Goal: Obtain resource: Download file/media

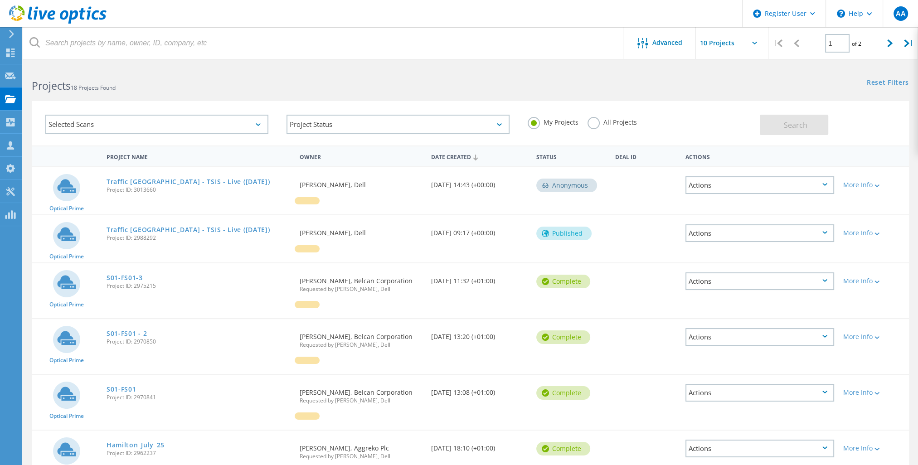
click at [613, 117] on label "All Projects" at bounding box center [612, 121] width 49 height 9
click at [0, 0] on input "All Projects" at bounding box center [0, 0] width 0 height 0
click at [786, 129] on span "Search" at bounding box center [796, 125] width 24 height 10
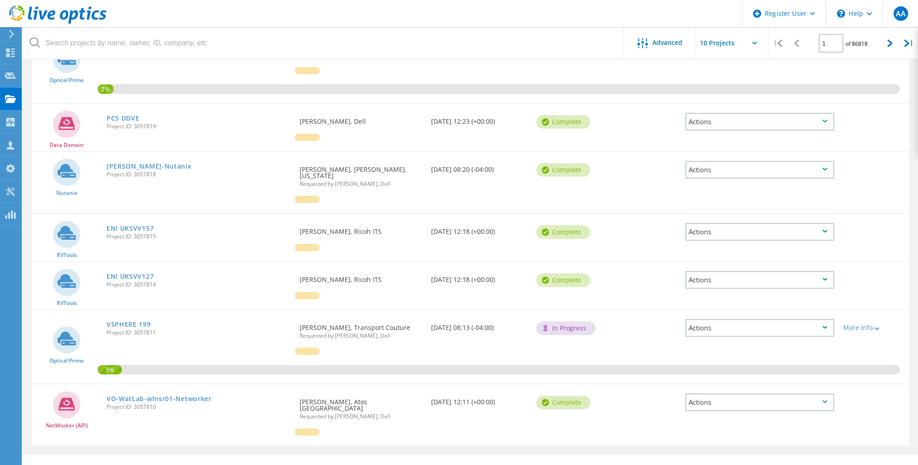
drag, startPoint x: 236, startPoint y: 170, endPoint x: 262, endPoint y: 346, distance: 177.9
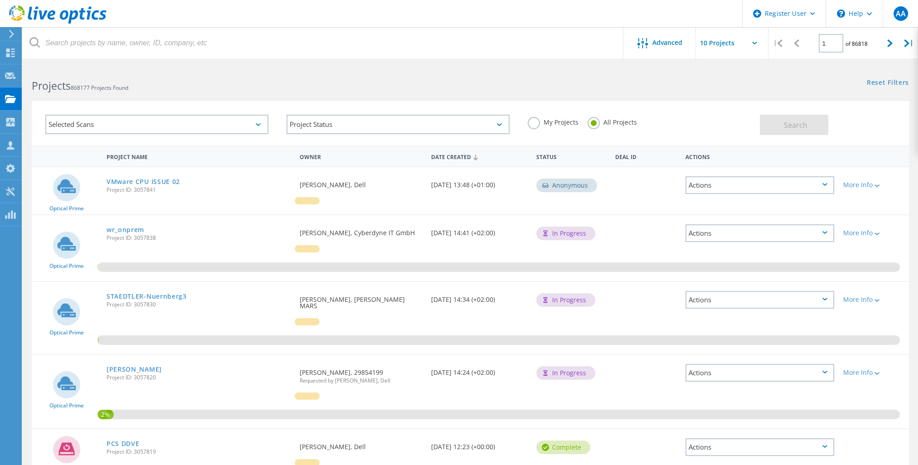
drag, startPoint x: 739, startPoint y: 163, endPoint x: 774, endPoint y: -5, distance: 171.3
drag, startPoint x: 900, startPoint y: 46, endPoint x: 898, endPoint y: 56, distance: 10.2
click at [900, 48] on div "|" at bounding box center [909, 43] width 19 height 32
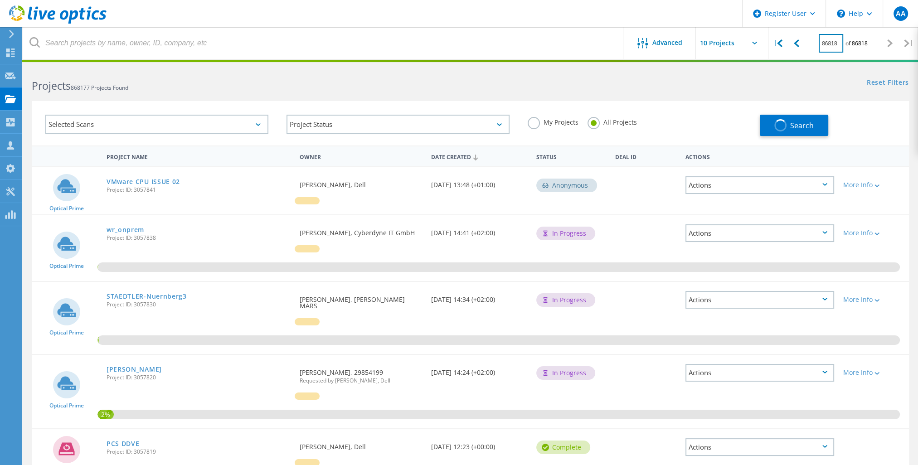
click at [829, 45] on input "86818" at bounding box center [831, 43] width 24 height 19
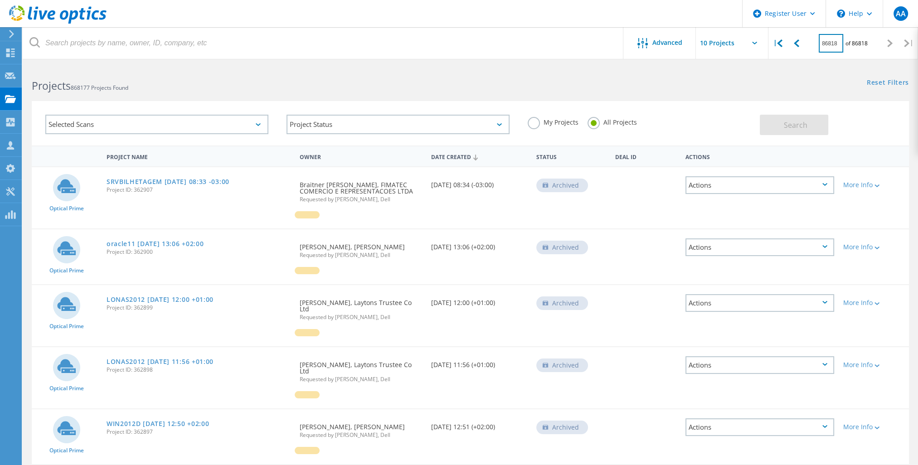
click at [829, 45] on input "86818" at bounding box center [831, 43] width 24 height 19
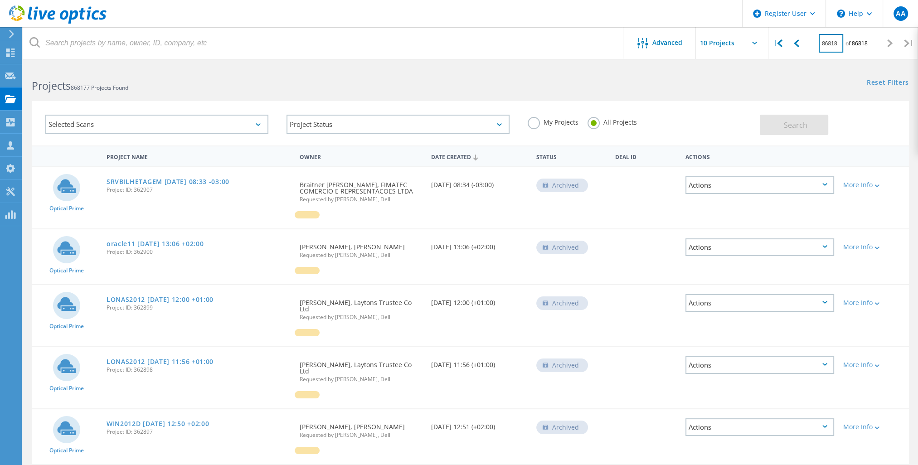
click at [829, 45] on input "86818" at bounding box center [831, 43] width 24 height 19
click at [779, 44] on icon at bounding box center [779, 43] width 5 height 8
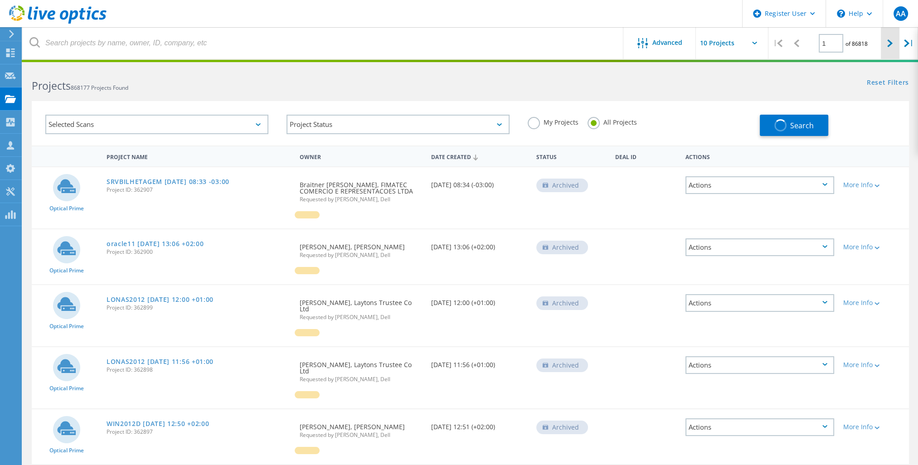
click at [887, 50] on div at bounding box center [890, 43] width 19 height 32
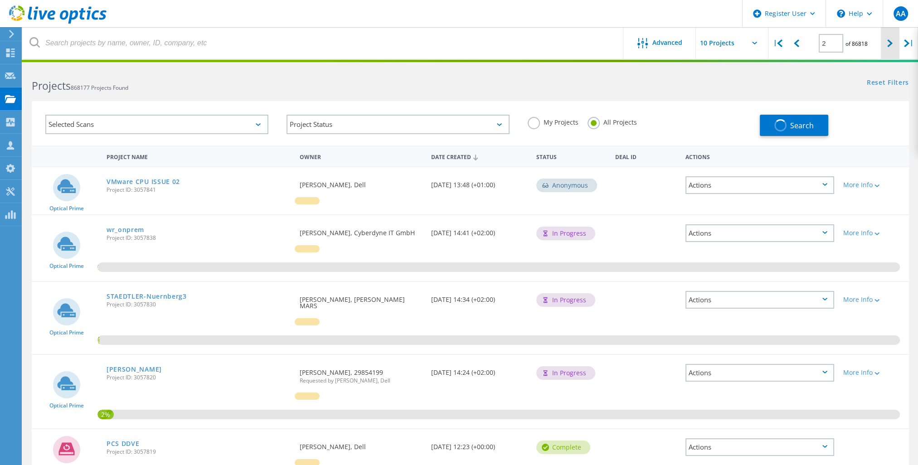
click at [887, 50] on div at bounding box center [890, 43] width 19 height 32
drag, startPoint x: 721, startPoint y: 110, endPoint x: 687, endPoint y: 119, distance: 36.1
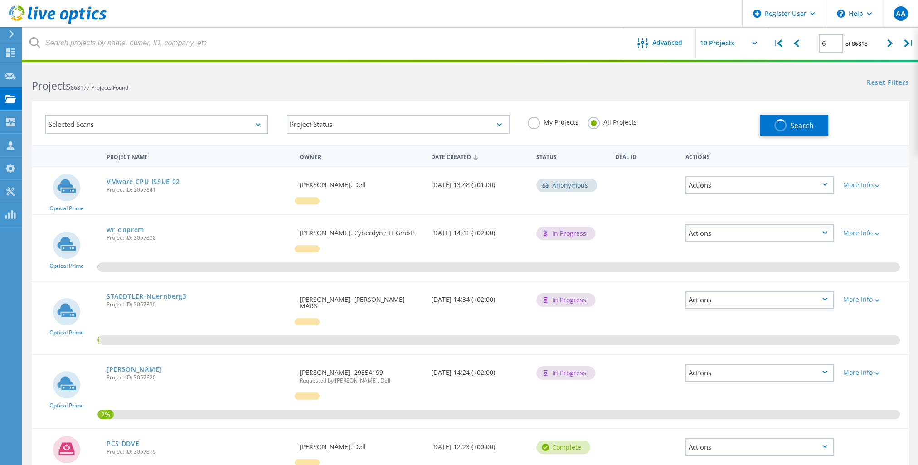
click at [719, 107] on div "My Projects All Projects" at bounding box center [639, 123] width 241 height 34
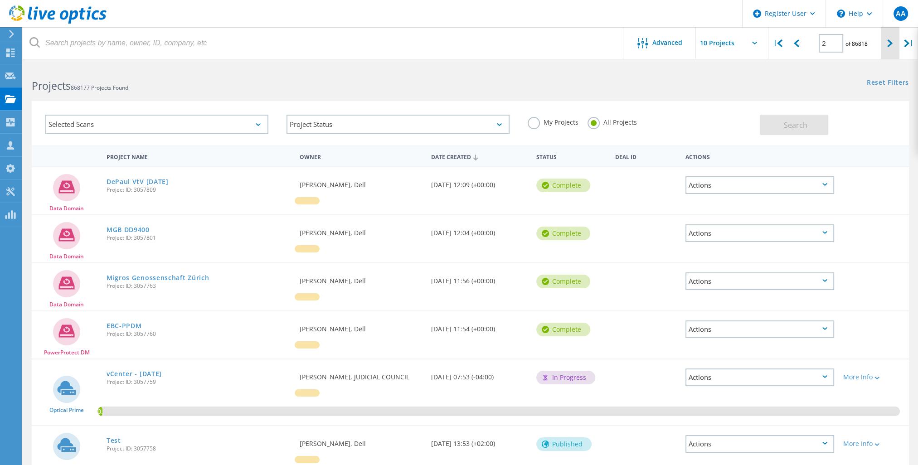
click at [891, 48] on div at bounding box center [890, 43] width 19 height 32
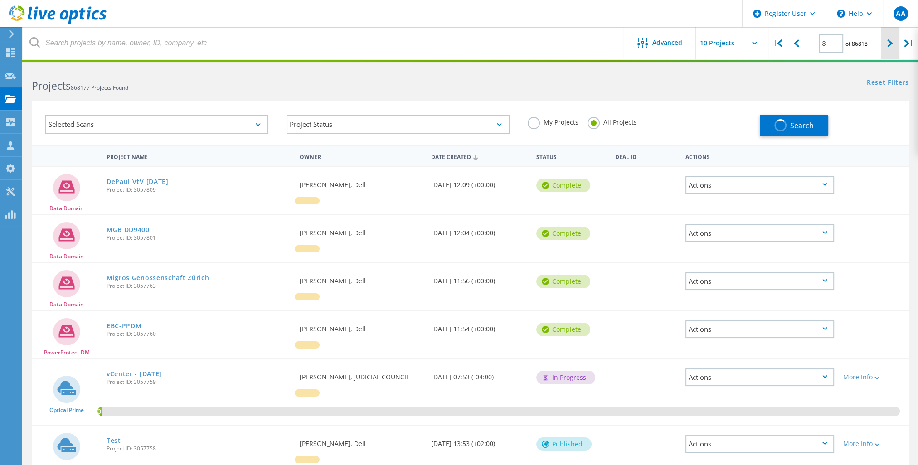
click at [891, 48] on div at bounding box center [890, 43] width 19 height 32
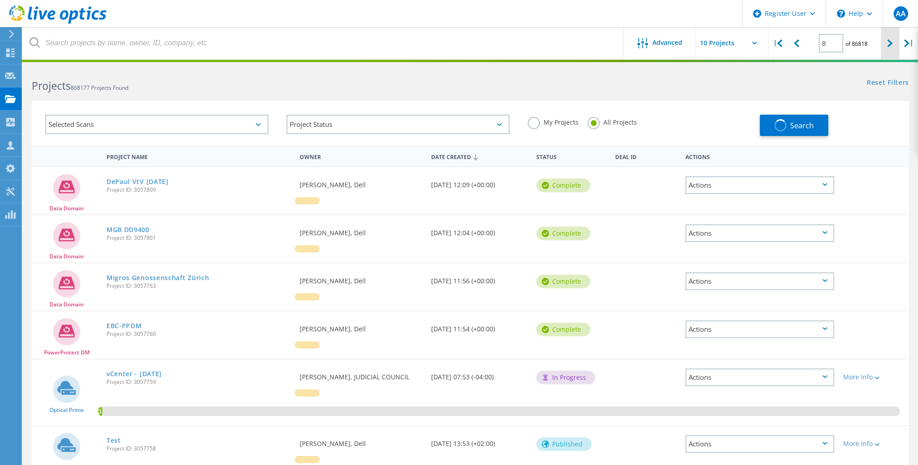
click at [891, 48] on div at bounding box center [890, 43] width 19 height 32
click at [825, 40] on input "9" at bounding box center [831, 43] width 24 height 19
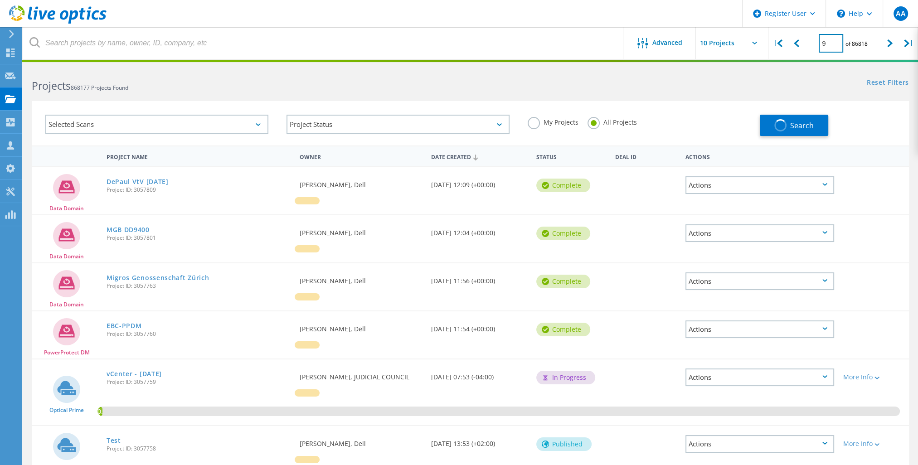
click at [825, 40] on input "9" at bounding box center [831, 43] width 24 height 19
type input "3"
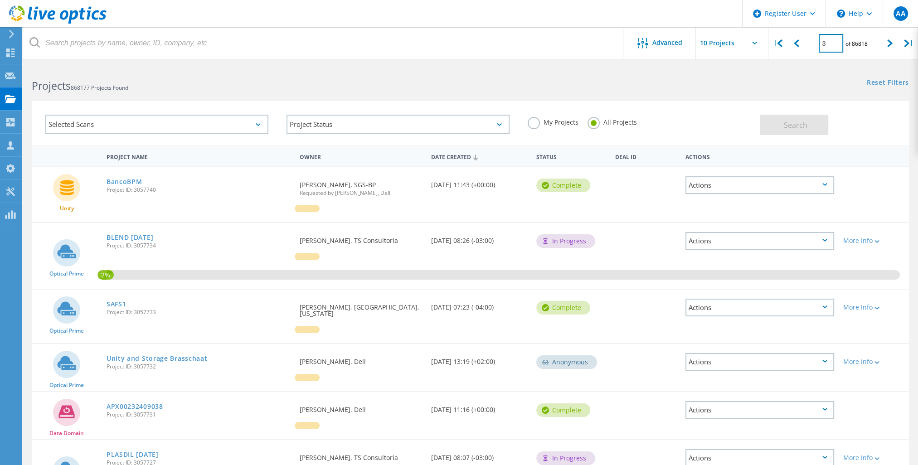
drag, startPoint x: 824, startPoint y: 37, endPoint x: 811, endPoint y: 39, distance: 13.3
click at [811, 39] on div "3 of 86818" at bounding box center [843, 39] width 75 height 25
click at [830, 38] on input "3" at bounding box center [831, 43] width 24 height 19
drag, startPoint x: 829, startPoint y: 44, endPoint x: 802, endPoint y: 46, distance: 27.7
click at [802, 46] on div "| 3 of 86818 |" at bounding box center [844, 43] width 150 height 32
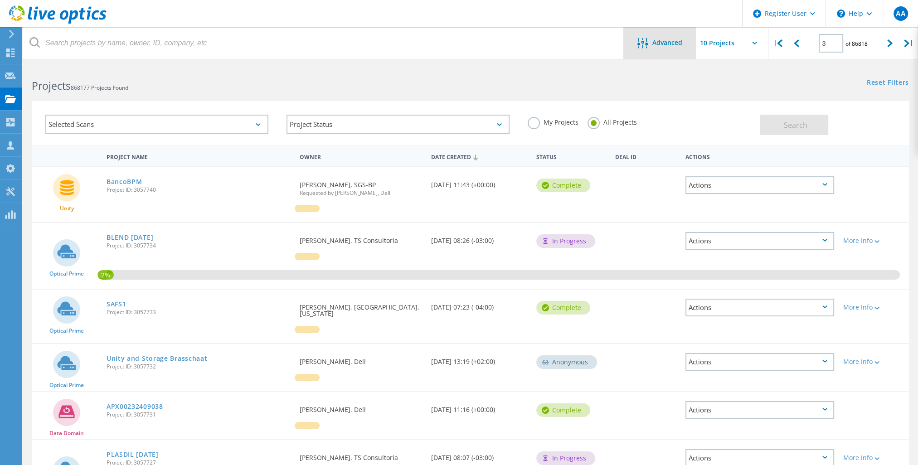
click at [681, 39] on span "Advanced" at bounding box center [668, 42] width 30 height 6
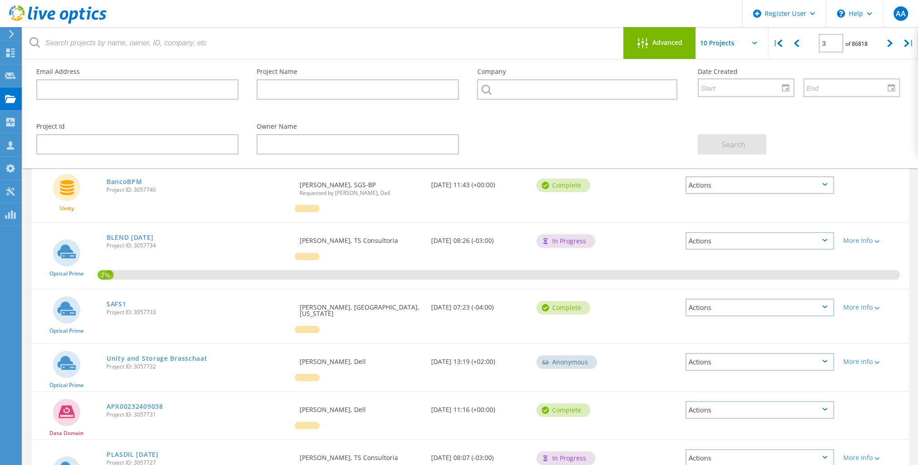
drag, startPoint x: 651, startPoint y: 52, endPoint x: 811, endPoint y: 46, distance: 159.7
click at [651, 52] on div "Advanced" at bounding box center [659, 43] width 73 height 32
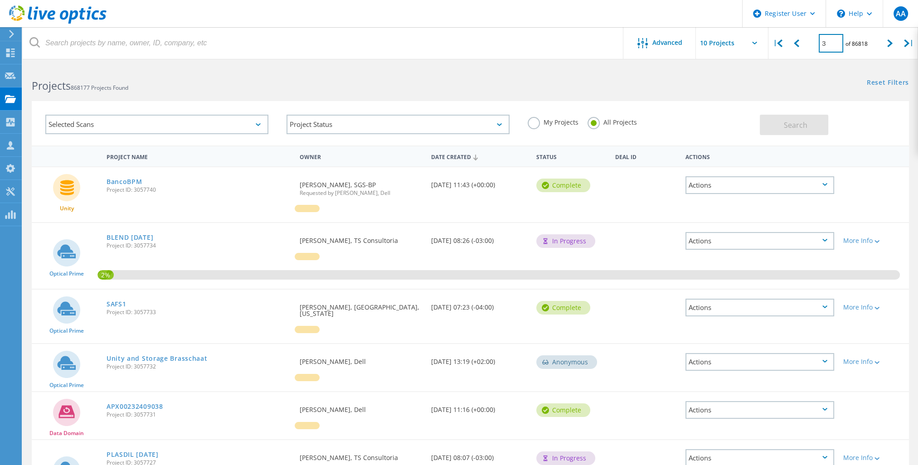
click at [833, 41] on input "3" at bounding box center [831, 43] width 24 height 19
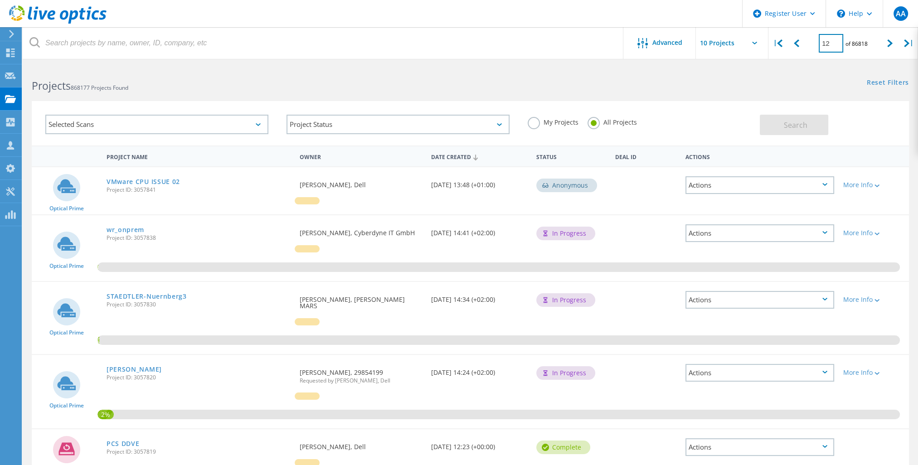
type input "12"
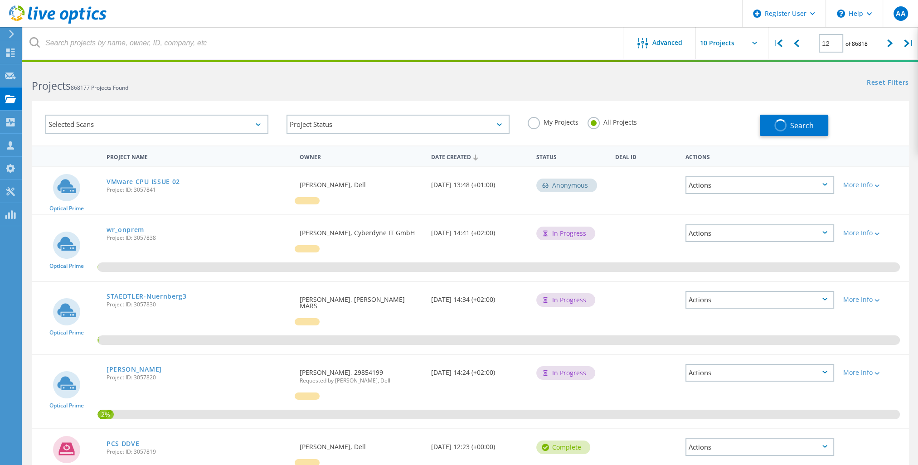
click at [690, 79] on div "Reset Filters Show Filters" at bounding box center [694, 74] width 448 height 17
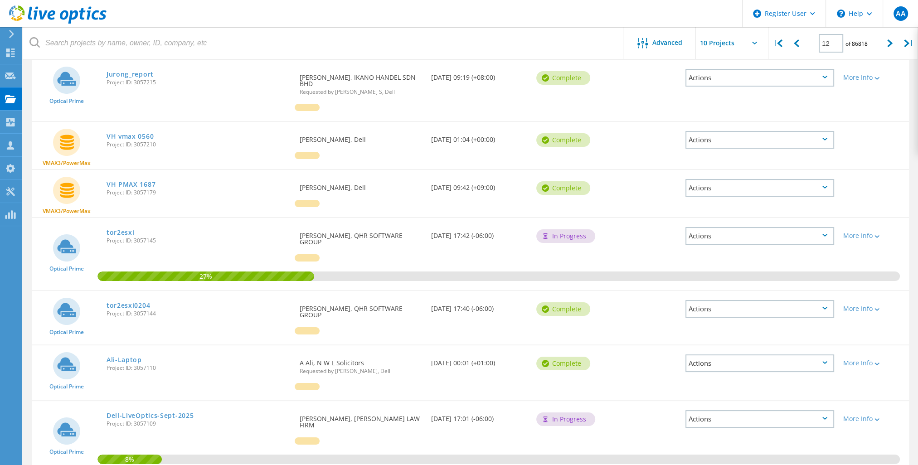
scroll to position [136, 0]
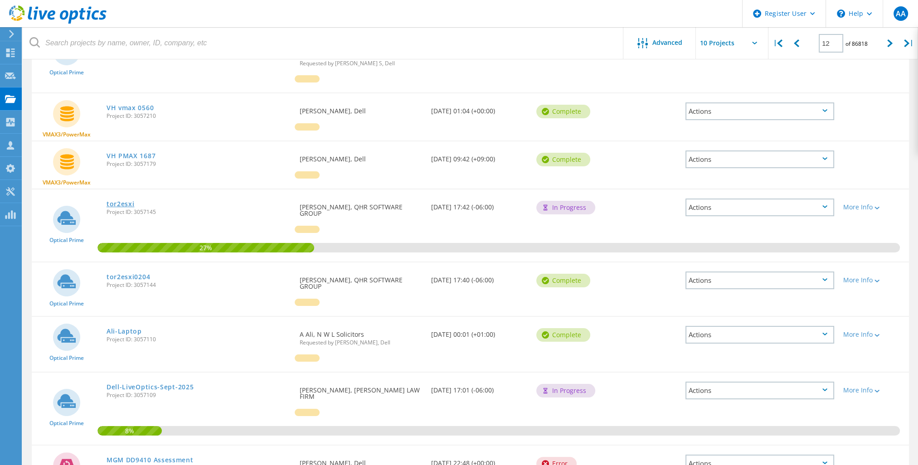
click at [121, 201] on link "tor2esxi" at bounding box center [121, 204] width 28 height 6
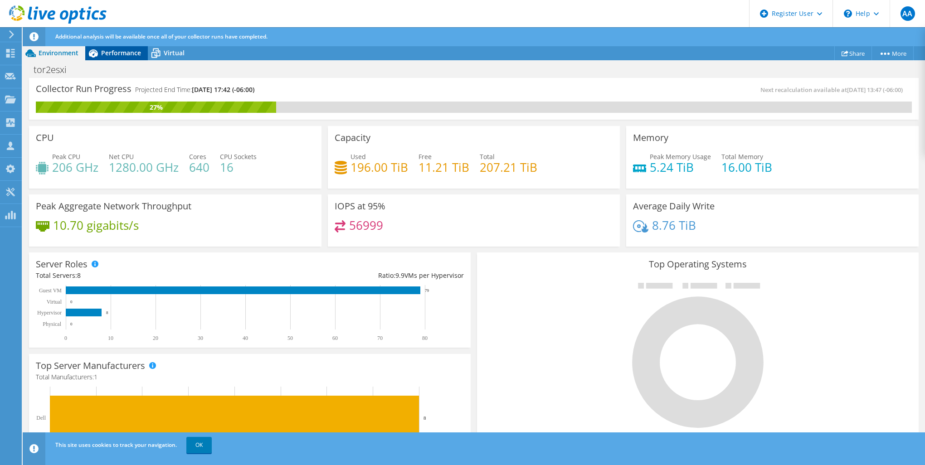
click at [119, 50] on span "Performance" at bounding box center [121, 53] width 40 height 9
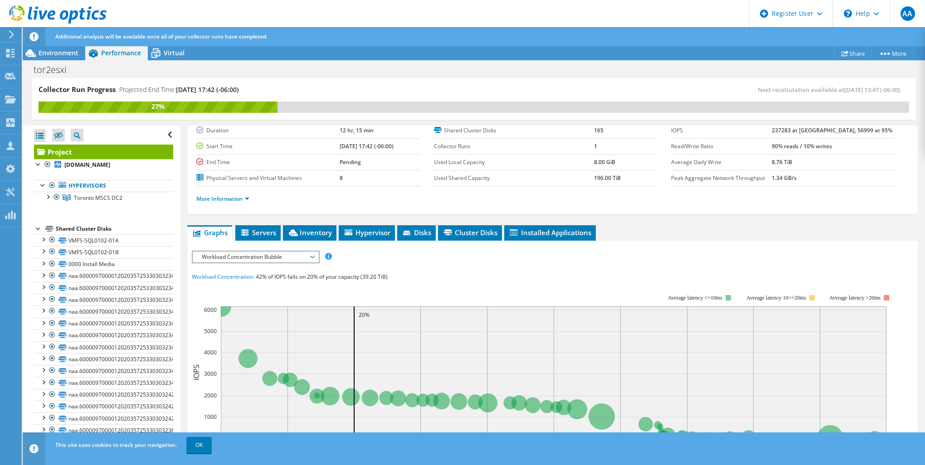
scroll to position [136, 0]
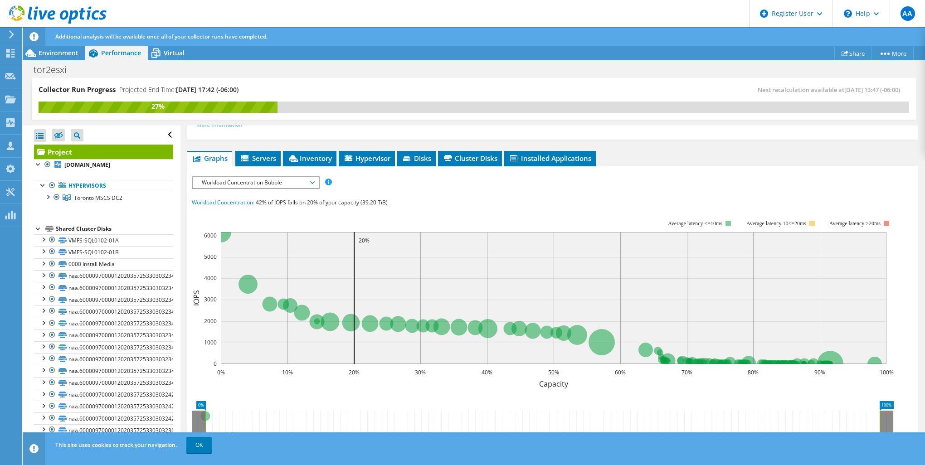
click at [253, 176] on div "Workload Concentration Bubble IOPS Disk Throughput IO Size Latency Queue Depth …" at bounding box center [256, 182] width 128 height 13
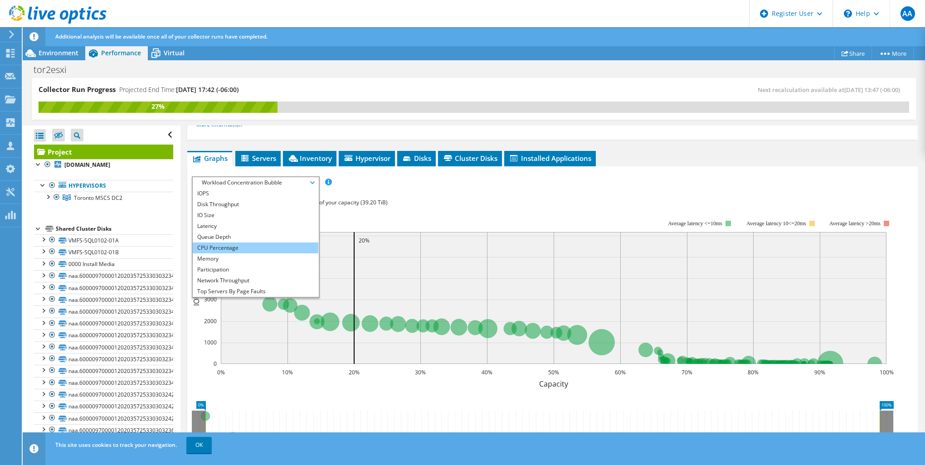
click at [228, 247] on li "CPU Percentage" at bounding box center [256, 248] width 126 height 11
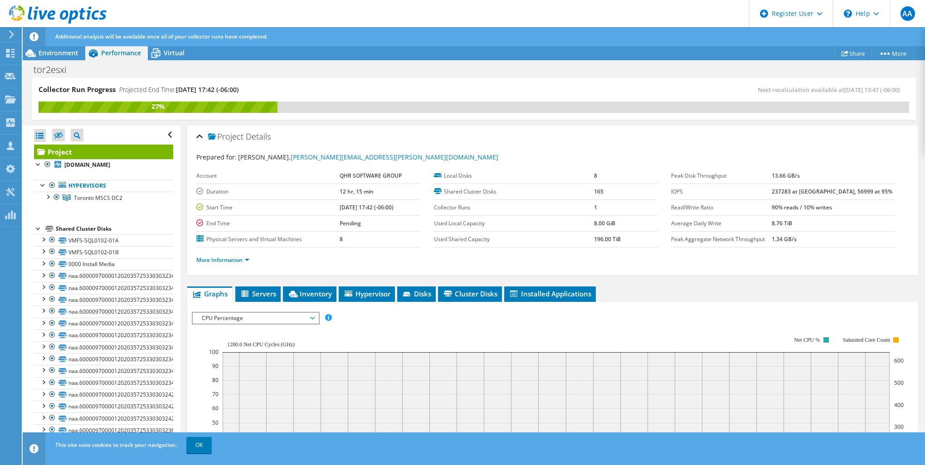
scroll to position [0, 0]
click at [23, 15] on use at bounding box center [57, 14] width 97 height 18
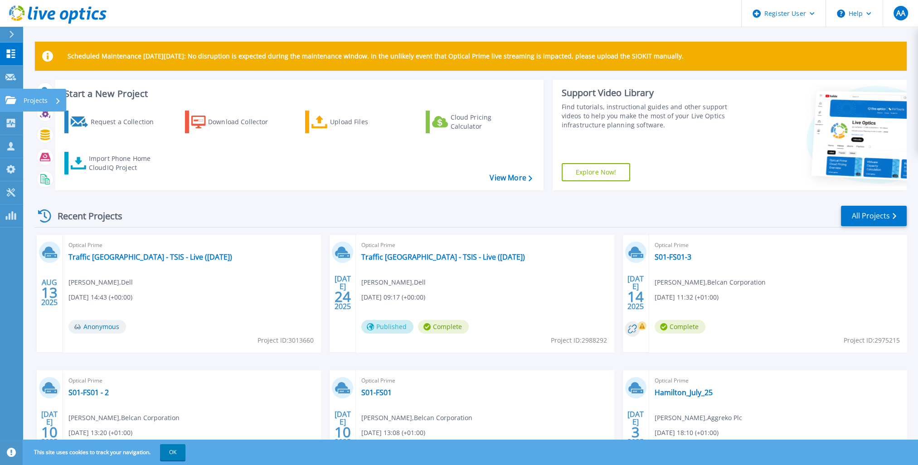
click at [11, 90] on link "Projects Projects" at bounding box center [11, 100] width 23 height 23
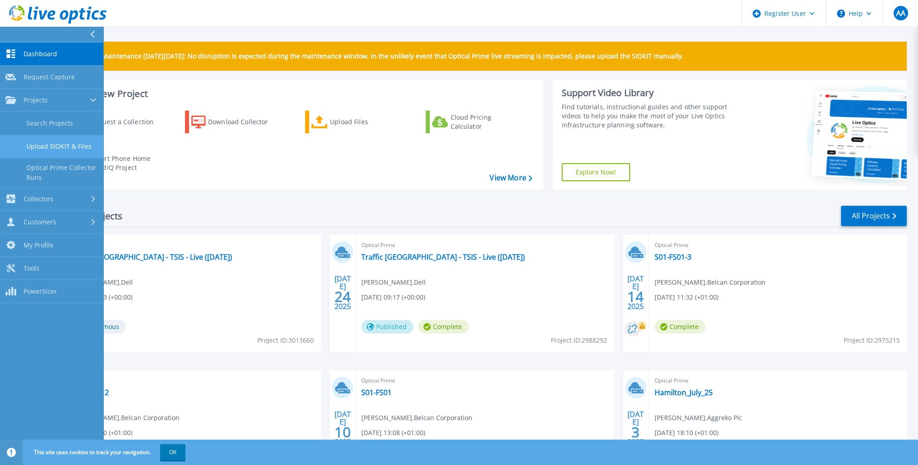
click at [49, 151] on link "Upload SIOKIT & Files" at bounding box center [51, 146] width 103 height 23
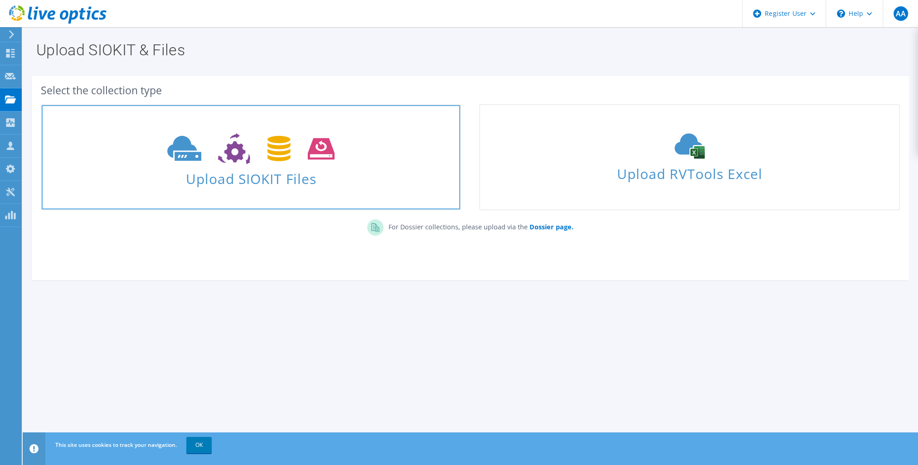
click at [376, 161] on span at bounding box center [251, 148] width 419 height 38
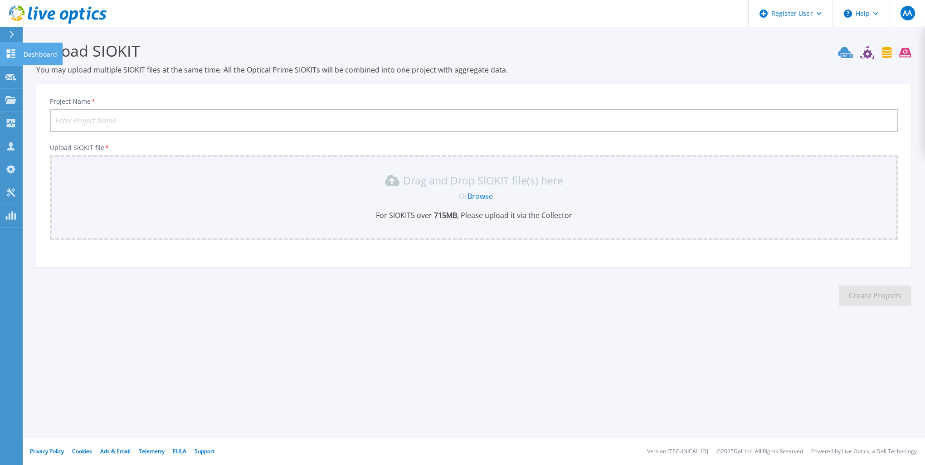
click at [6, 54] on icon at bounding box center [10, 53] width 11 height 9
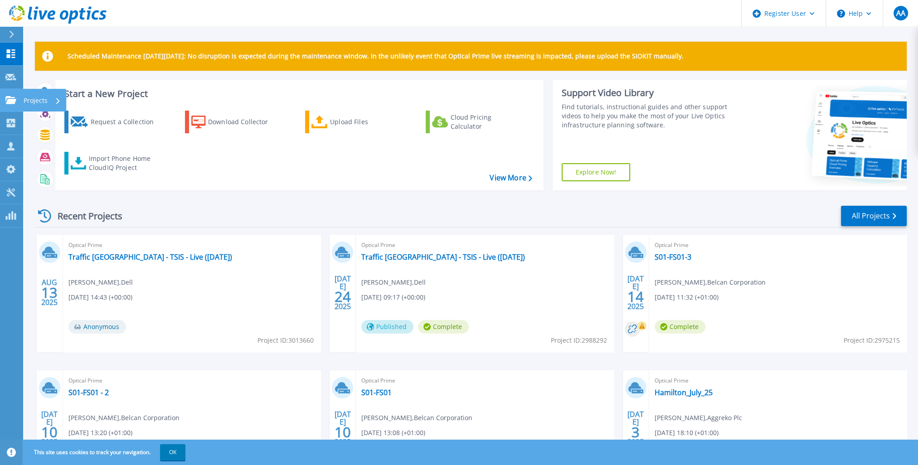
click at [9, 95] on link "Projects Projects" at bounding box center [11, 100] width 23 height 23
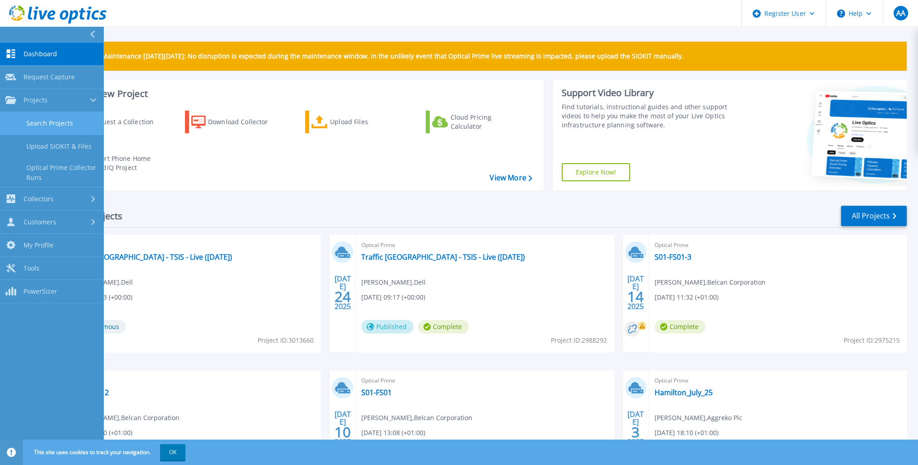
click at [75, 126] on link "Search Projects" at bounding box center [51, 123] width 103 height 23
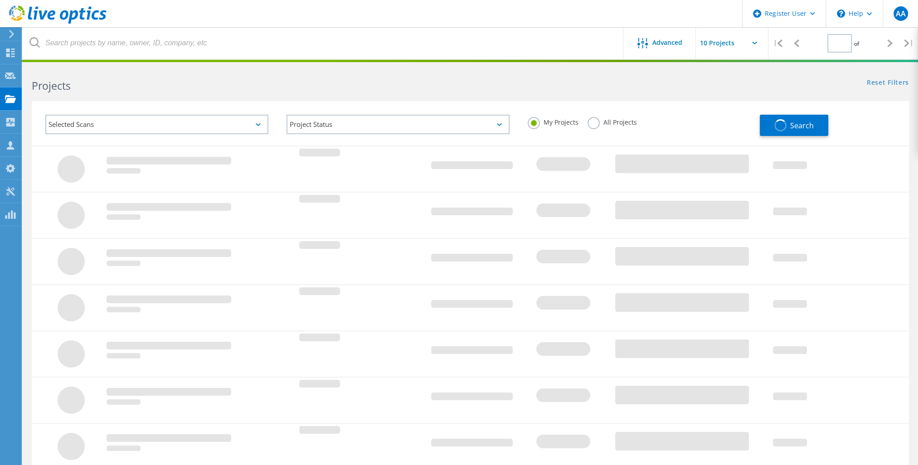
type input "1"
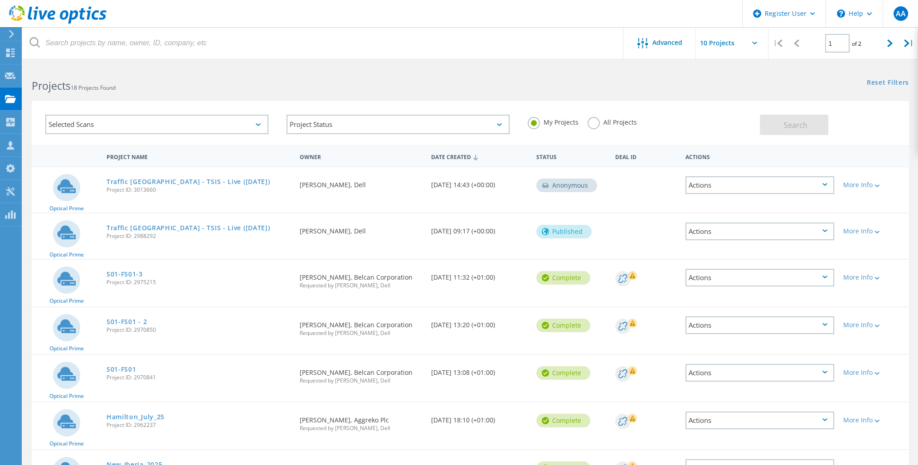
drag, startPoint x: 623, startPoint y: 121, endPoint x: 602, endPoint y: 122, distance: 20.5
click at [623, 121] on label "All Projects" at bounding box center [612, 121] width 49 height 9
click at [0, 0] on input "All Projects" at bounding box center [0, 0] width 0 height 0
drag, startPoint x: 782, startPoint y: 124, endPoint x: 663, endPoint y: 125, distance: 119.3
click at [783, 126] on button "Search" at bounding box center [794, 125] width 68 height 20
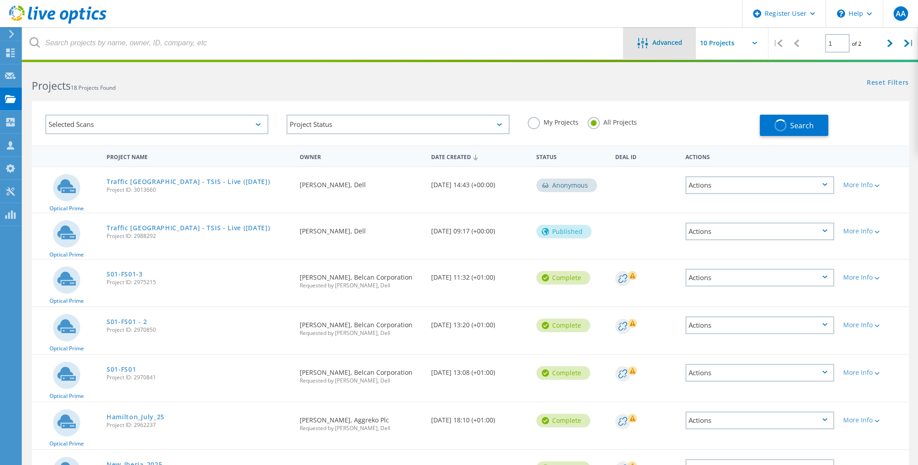
click at [674, 40] on span "Advanced" at bounding box center [668, 42] width 30 height 6
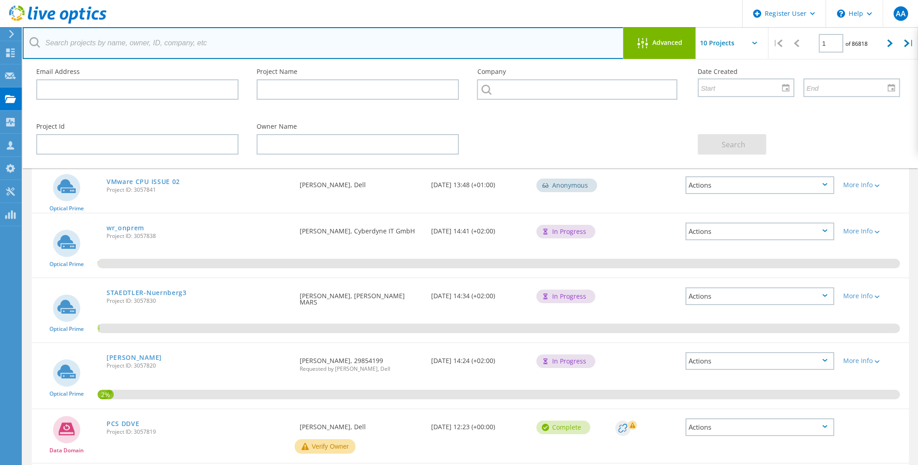
click at [190, 47] on input "text" at bounding box center [323, 43] width 601 height 32
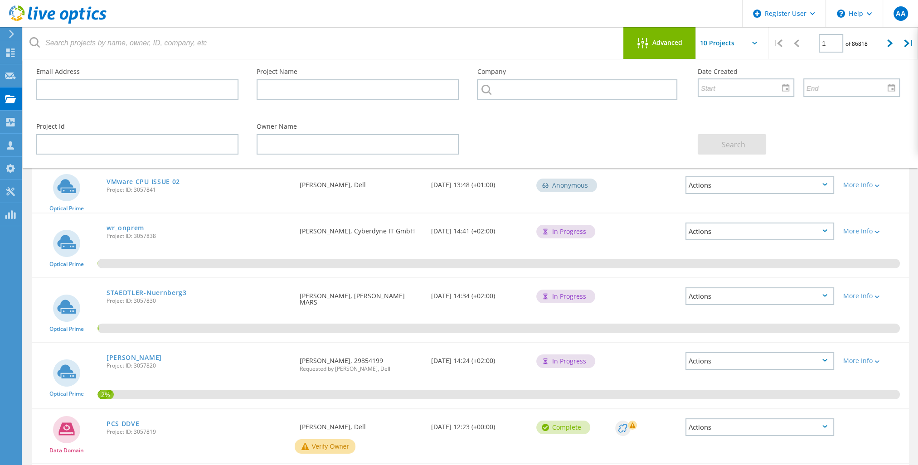
drag, startPoint x: 443, startPoint y: 121, endPoint x: 412, endPoint y: 113, distance: 31.2
click at [443, 121] on div "Owner Name" at bounding box center [358, 138] width 220 height 49
click at [343, 148] on input "text" at bounding box center [358, 144] width 202 height 20
click at [597, 105] on div "Company" at bounding box center [578, 86] width 220 height 55
click at [123, 99] on input "text" at bounding box center [137, 89] width 202 height 20
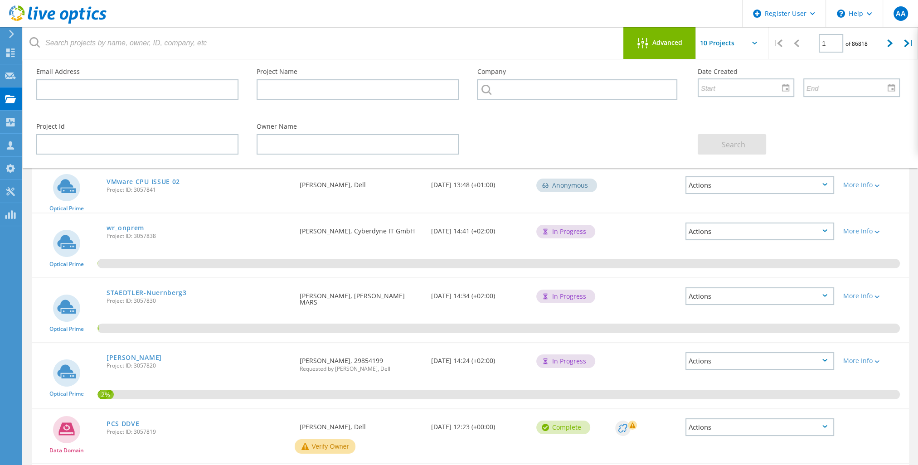
click at [249, 123] on div "Owner Name" at bounding box center [358, 138] width 220 height 49
click at [334, 77] on div "Project Name" at bounding box center [358, 83] width 220 height 49
click at [327, 86] on input "text" at bounding box center [358, 89] width 202 height 20
click at [159, 116] on div "Project Id" at bounding box center [137, 138] width 220 height 49
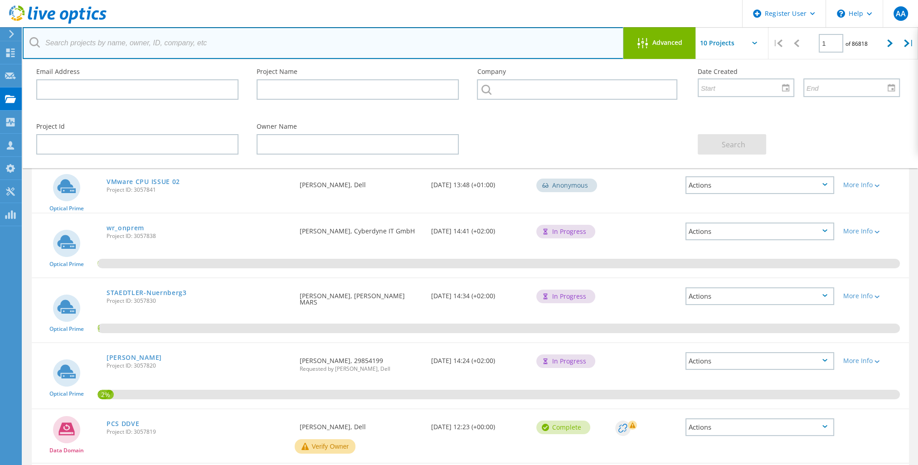
click at [157, 34] on input "text" at bounding box center [323, 43] width 601 height 32
type input "b"
type input "royal botanic"
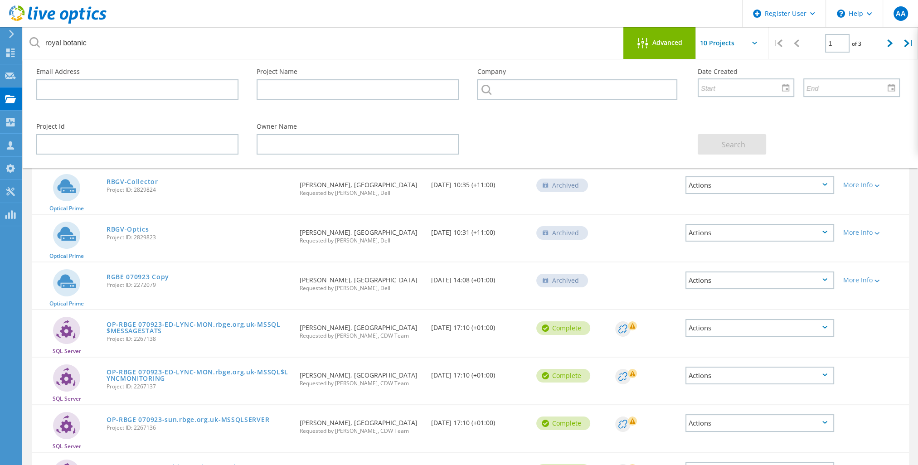
click at [201, 188] on span "Project ID: 2829824" at bounding box center [199, 189] width 184 height 5
click at [660, 39] on span "Advanced" at bounding box center [668, 42] width 30 height 6
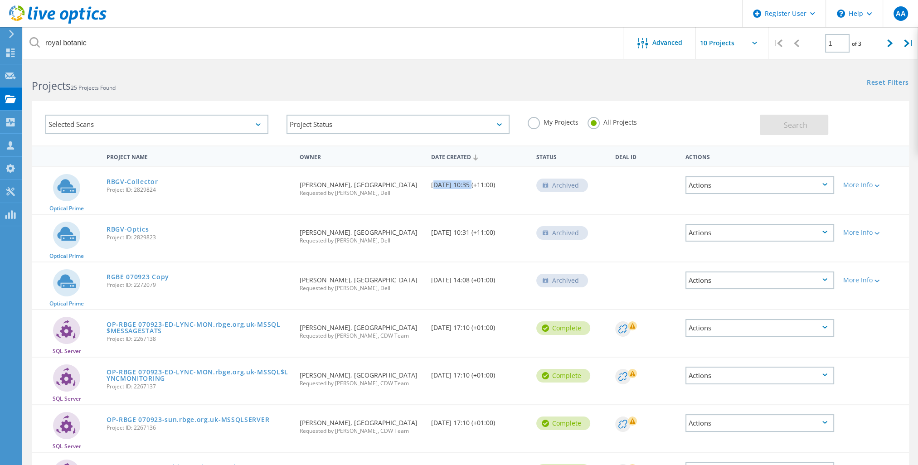
drag, startPoint x: 447, startPoint y: 188, endPoint x: 468, endPoint y: 185, distance: 21.0
click at [468, 185] on div "Date Created 03/24/2025, 10:35 (+11:00)" at bounding box center [479, 182] width 105 height 30
drag, startPoint x: 468, startPoint y: 185, endPoint x: 452, endPoint y: 202, distance: 23.1
click at [452, 202] on div "Optical Prime RBGV-Collector Project ID: 2829824 Requested By Edward Jarrett, R…" at bounding box center [470, 190] width 877 height 47
drag, startPoint x: 399, startPoint y: 284, endPoint x: 402, endPoint y: 99, distance: 184.6
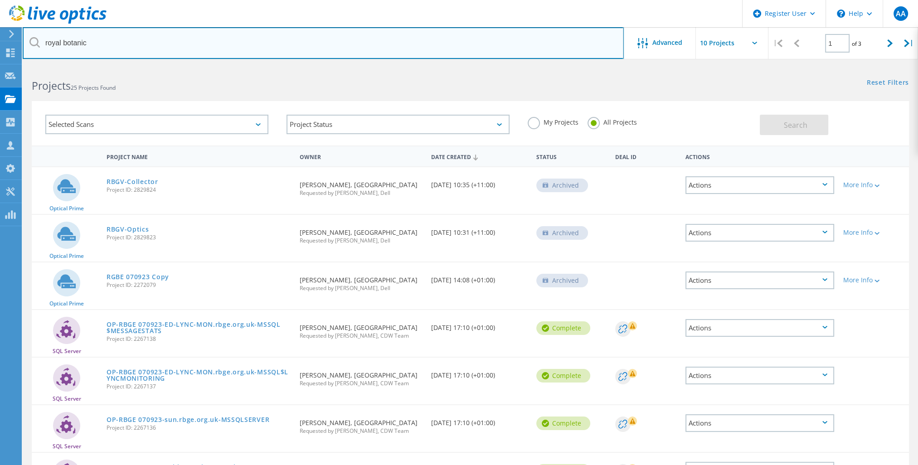
click at [138, 31] on input "royal botanic" at bounding box center [323, 43] width 601 height 32
drag, startPoint x: 112, startPoint y: 54, endPoint x: 20, endPoint y: 38, distance: 93.5
click at [20, 66] on div "Register User \n Help Explore Helpful Articles Contact Support AA Dell User Ali…" at bounding box center [459, 372] width 918 height 613
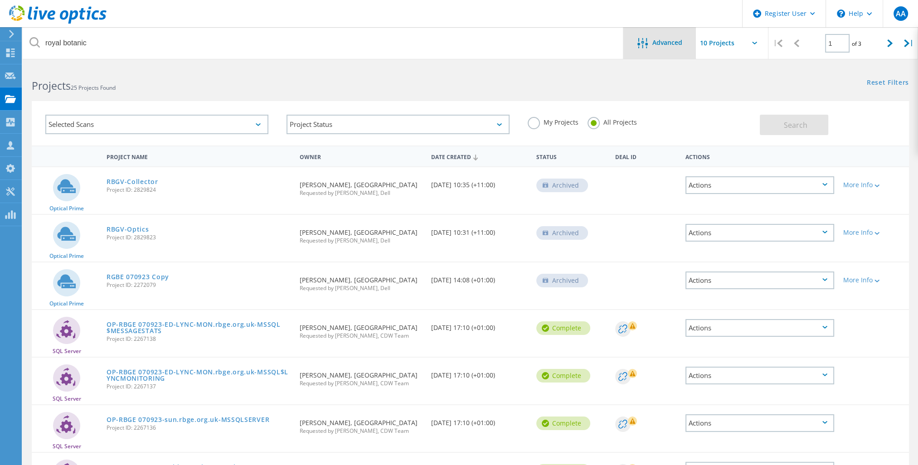
click at [656, 39] on span "Advanced" at bounding box center [668, 42] width 30 height 6
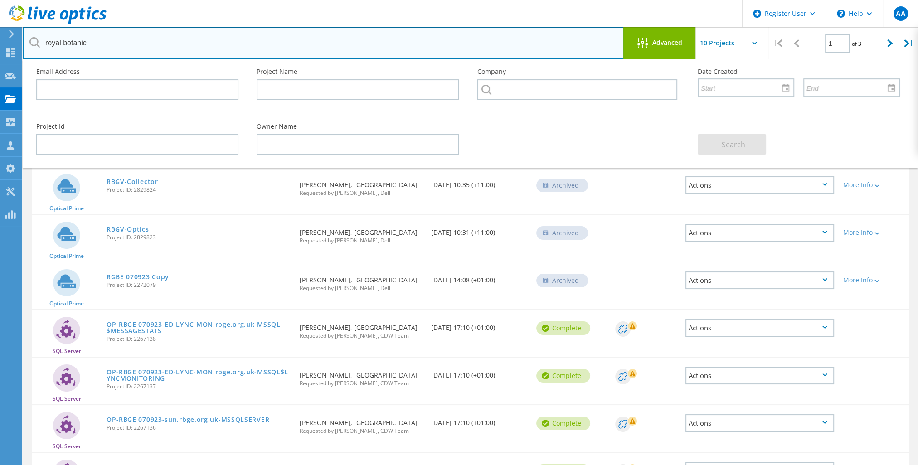
drag, startPoint x: 135, startPoint y: 39, endPoint x: -2, endPoint y: 41, distance: 136.5
click at [0, 41] on html "Register User \n Help Explore Helpful Articles Contact Support AA Dell User Ali…" at bounding box center [459, 339] width 918 height 679
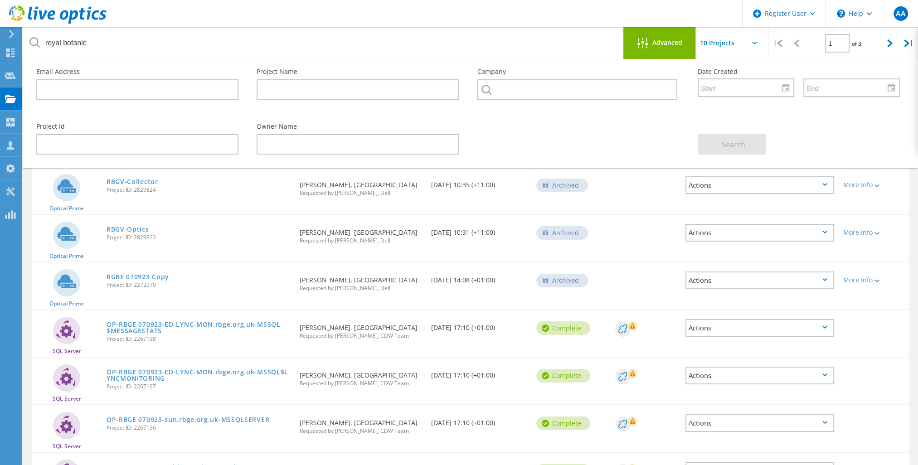
drag, startPoint x: 390, startPoint y: 307, endPoint x: 327, endPoint y: 287, distance: 66.1
click at [327, 287] on div "Requested By Duncan Reddish, Royal Botanic Gardens Edinburgh Requested by Chels…" at bounding box center [360, 282] width 131 height 38
click at [214, 223] on div "RBGV-Optics Project ID: 2829823" at bounding box center [198, 232] width 193 height 34
click at [378, 236] on div "Requested By Edward Jarrett, Royal Botanic Gardens Victoria Requested by Manish…" at bounding box center [360, 234] width 131 height 38
click at [131, 233] on link "RBGV-Optics" at bounding box center [128, 229] width 43 height 6
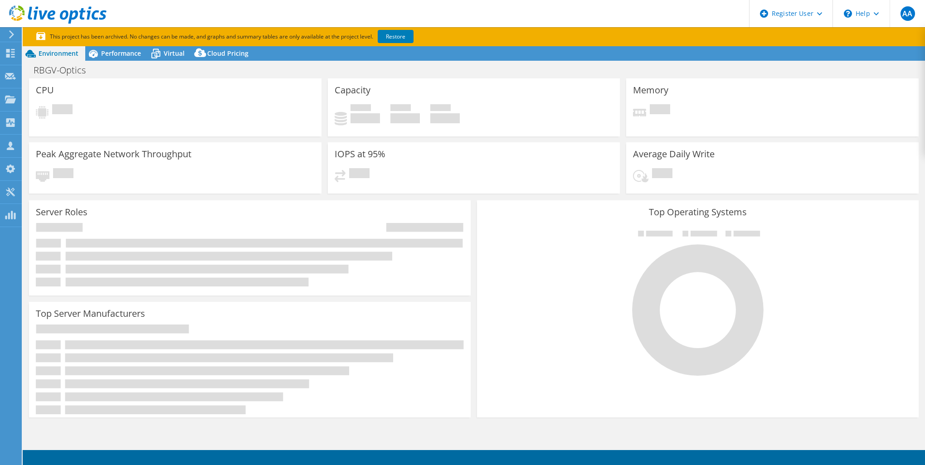
select select "USD"
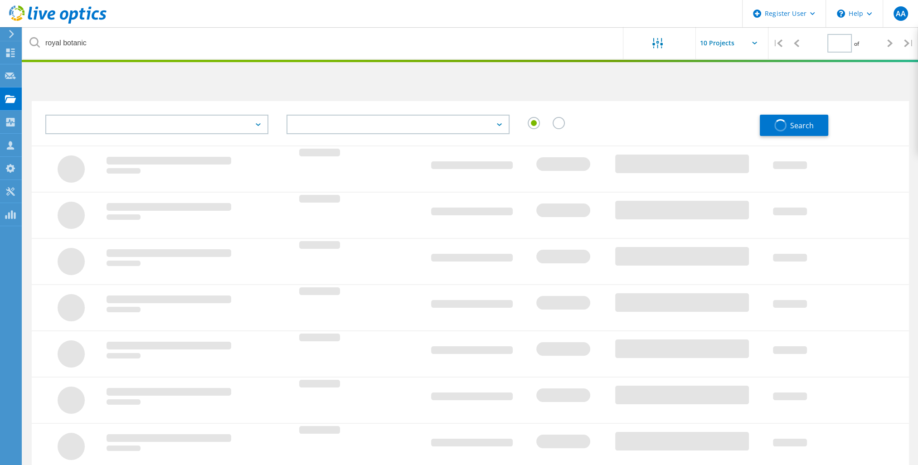
type input "1"
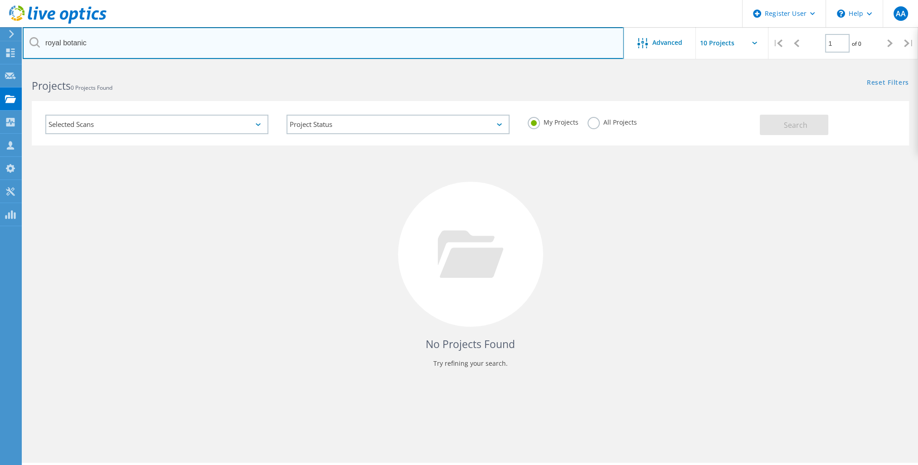
click at [123, 54] on input "royal botanic" at bounding box center [323, 43] width 601 height 32
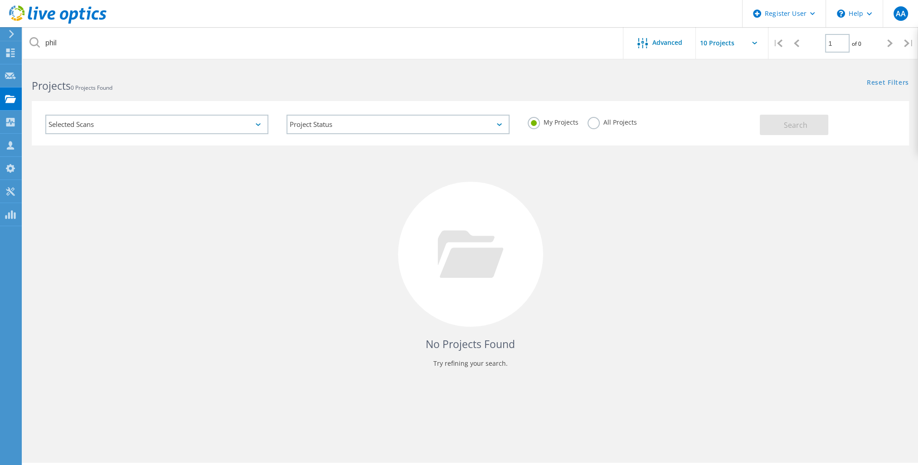
click at [602, 124] on label "All Projects" at bounding box center [612, 121] width 49 height 9
click at [0, 0] on input "All Projects" at bounding box center [0, 0] width 0 height 0
click at [767, 127] on button "Search" at bounding box center [794, 125] width 68 height 20
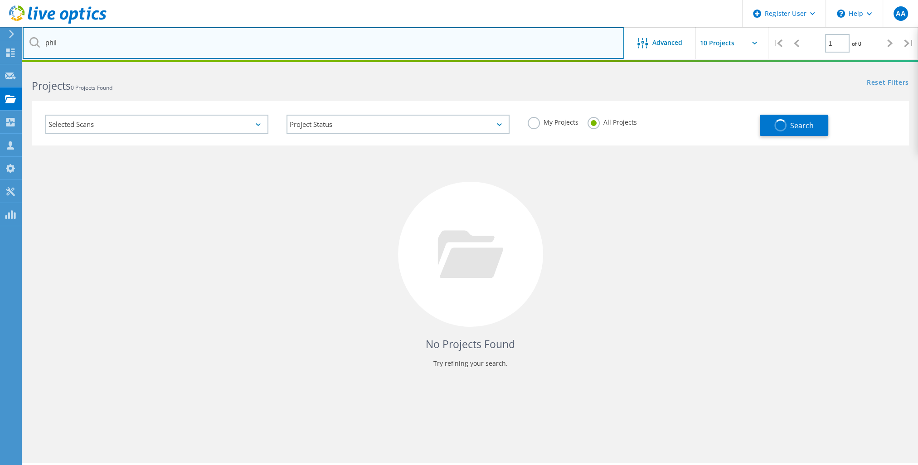
drag, startPoint x: 190, startPoint y: 39, endPoint x: 47, endPoint y: 17, distance: 145.4
click at [47, 66] on div "Register User \n Help Explore Helpful Articles Contact Support AA Dell User [PE…" at bounding box center [459, 278] width 918 height 424
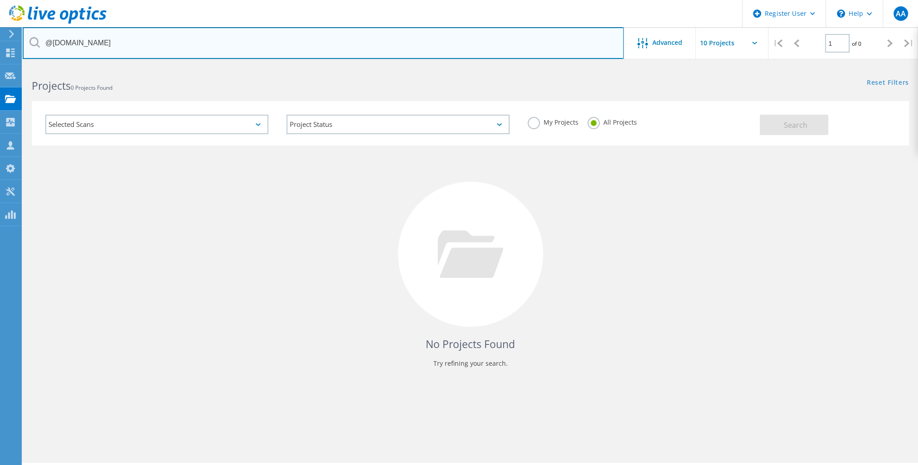
drag, startPoint x: 131, startPoint y: 49, endPoint x: 95, endPoint y: 31, distance: 39.9
click at [95, 31] on input "@[DOMAIN_NAME]" at bounding box center [323, 43] width 601 height 32
type input "@[DOMAIN_NAME]"
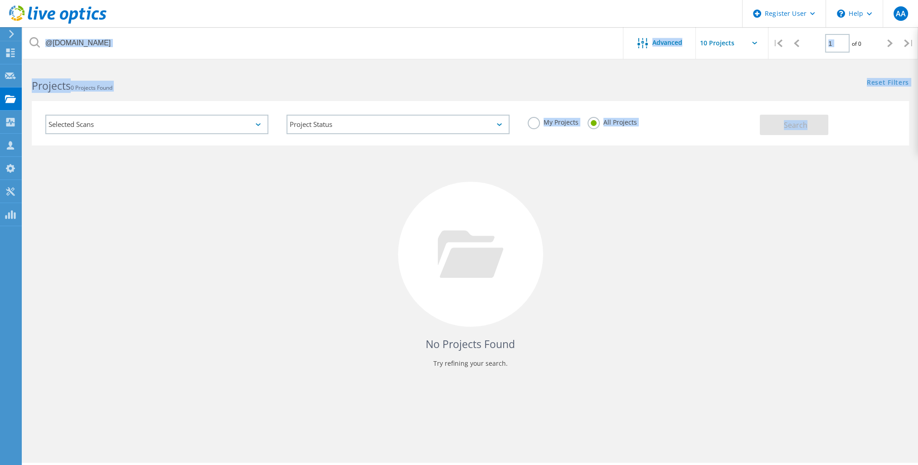
drag, startPoint x: 292, startPoint y: 60, endPoint x: 47, endPoint y: 47, distance: 245.7
click at [47, 66] on lo-project-search "@[DOMAIN_NAME] Advanced | 1 of 0 | Email Address Project Name Company Date Crea…" at bounding box center [471, 228] width 896 height 325
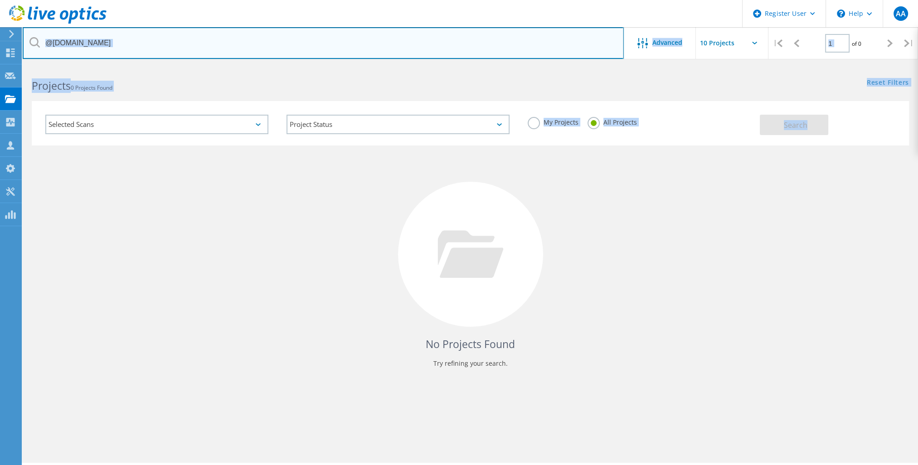
click at [118, 55] on input "@kew.uk" at bounding box center [323, 43] width 601 height 32
drag, startPoint x: 93, startPoint y: 39, endPoint x: 45, endPoint y: 32, distance: 48.2
click at [45, 32] on input "@kew.uk" at bounding box center [323, 43] width 601 height 32
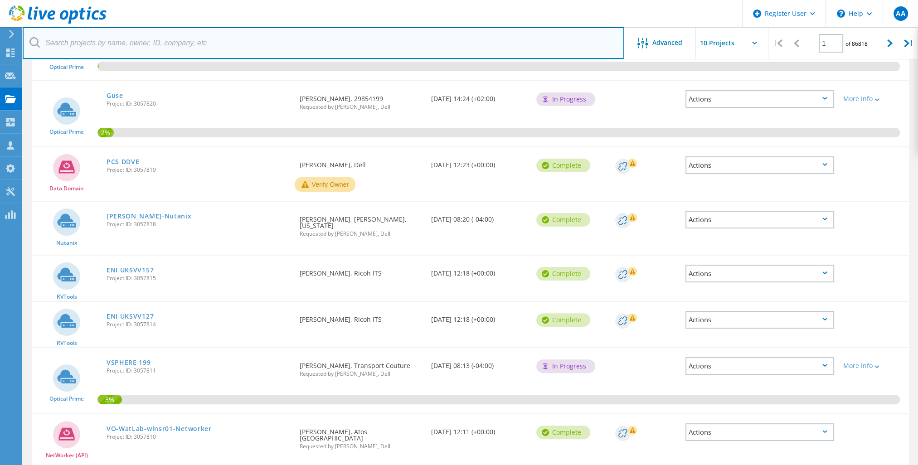
scroll to position [286, 0]
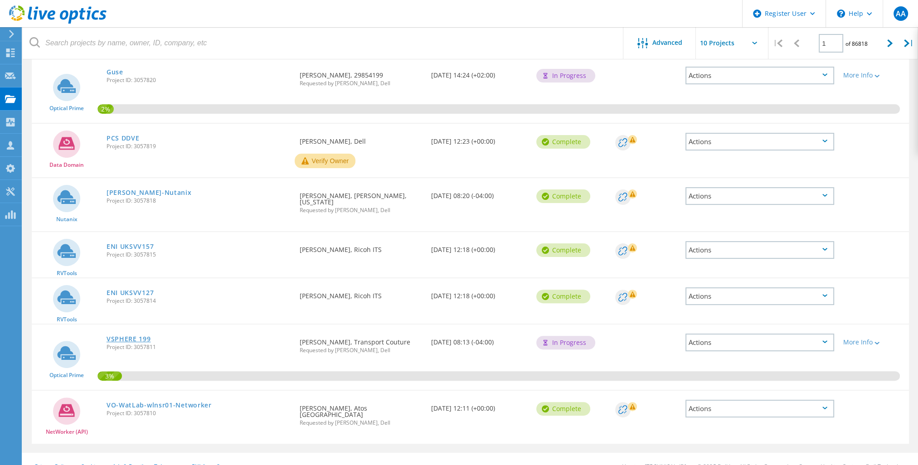
click at [122, 336] on link "VSPHERE 199" at bounding box center [129, 339] width 44 height 6
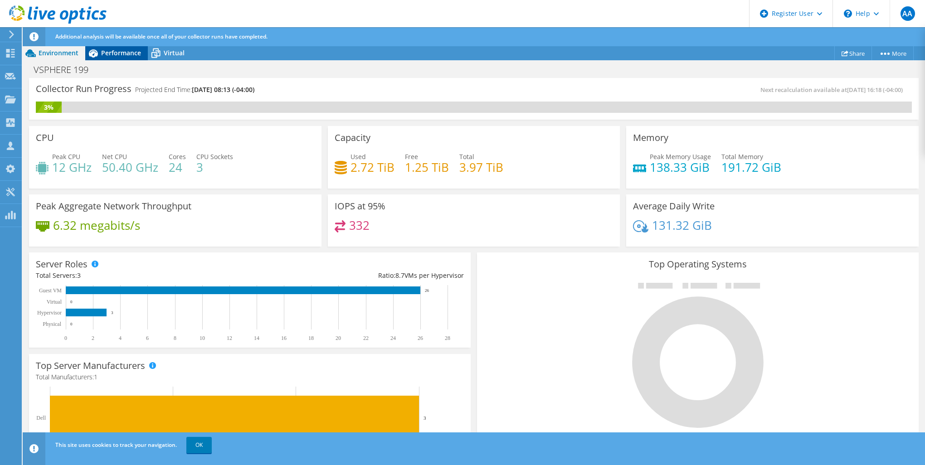
click at [127, 54] on span "Performance" at bounding box center [121, 53] width 40 height 9
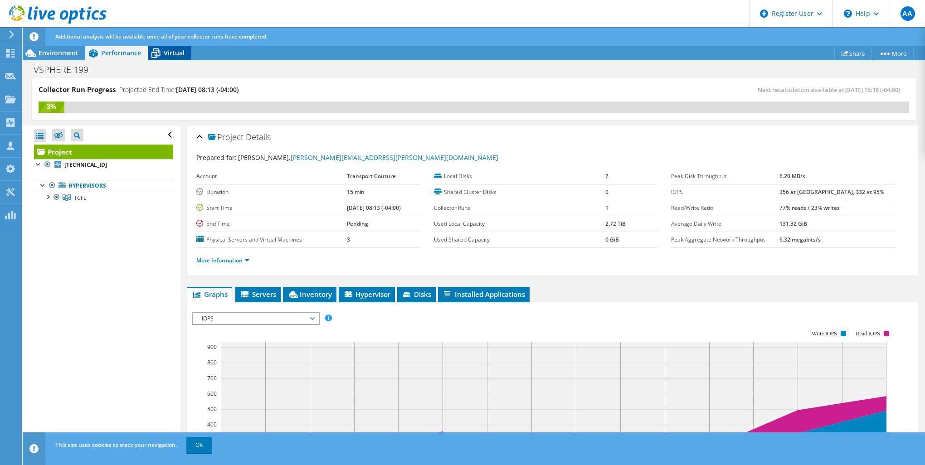
click at [161, 53] on icon at bounding box center [156, 53] width 16 height 16
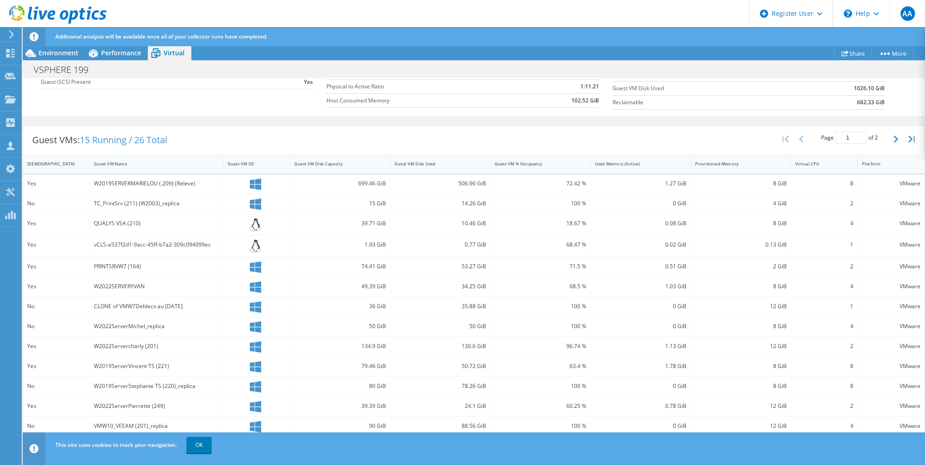
scroll to position [193, 0]
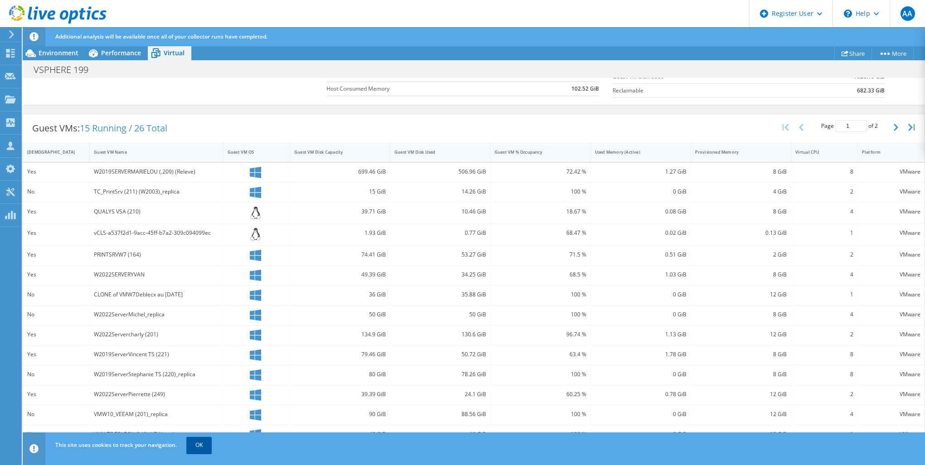
click at [202, 447] on link "OK" at bounding box center [198, 445] width 25 height 16
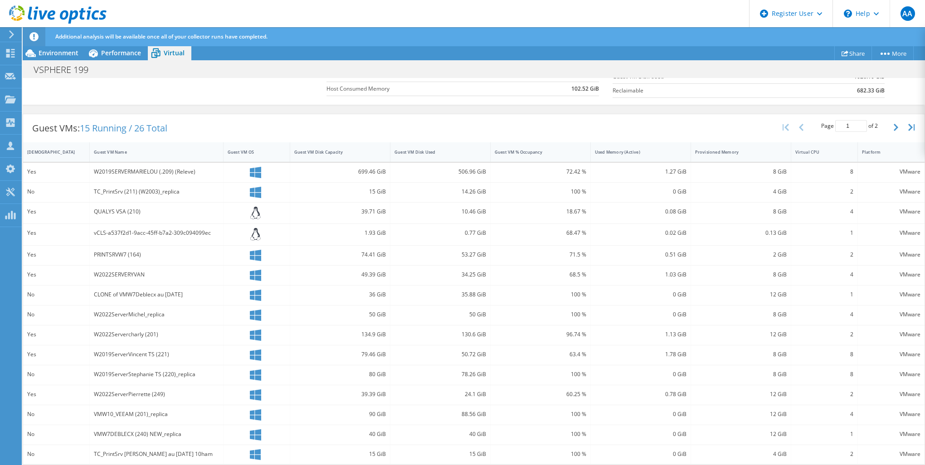
scroll to position [0, 0]
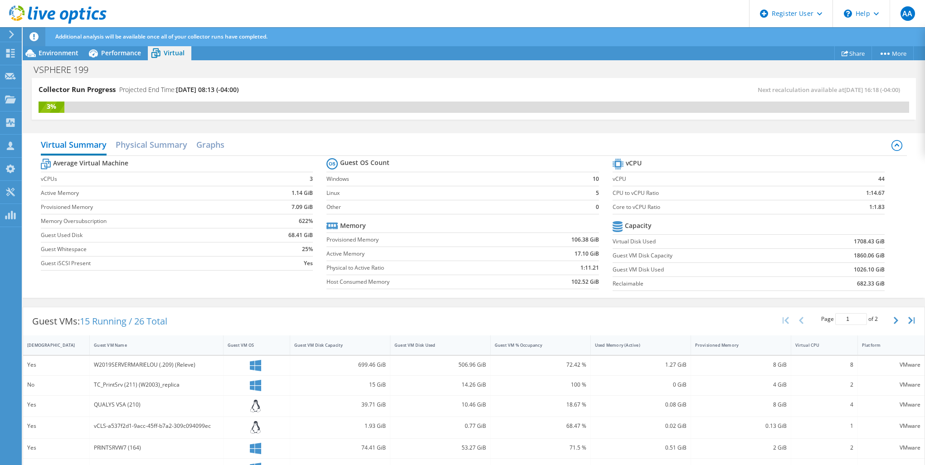
drag, startPoint x: 646, startPoint y: 386, endPoint x: 657, endPoint y: 142, distance: 243.8
click at [891, 51] on link "More" at bounding box center [893, 53] width 42 height 14
click at [849, 49] on link "Share" at bounding box center [853, 53] width 38 height 14
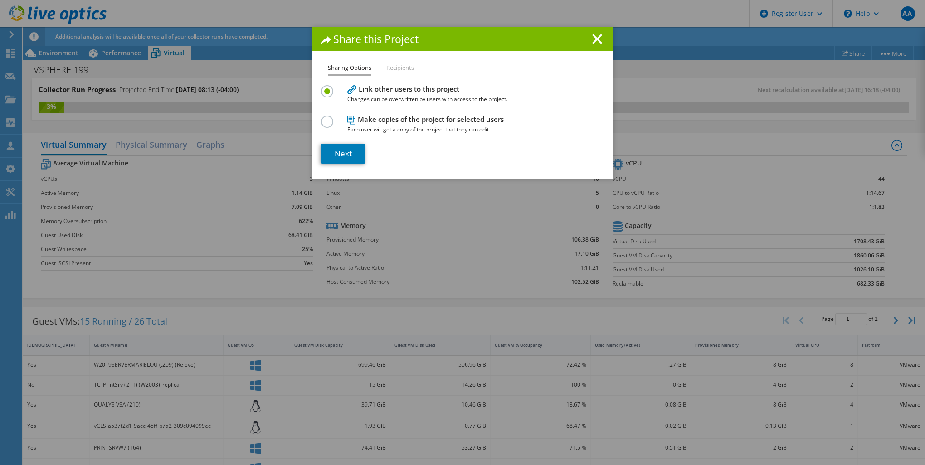
click at [760, 77] on div "Share this Project Sharing Options Recipients Link other users to this project …" at bounding box center [462, 232] width 925 height 411
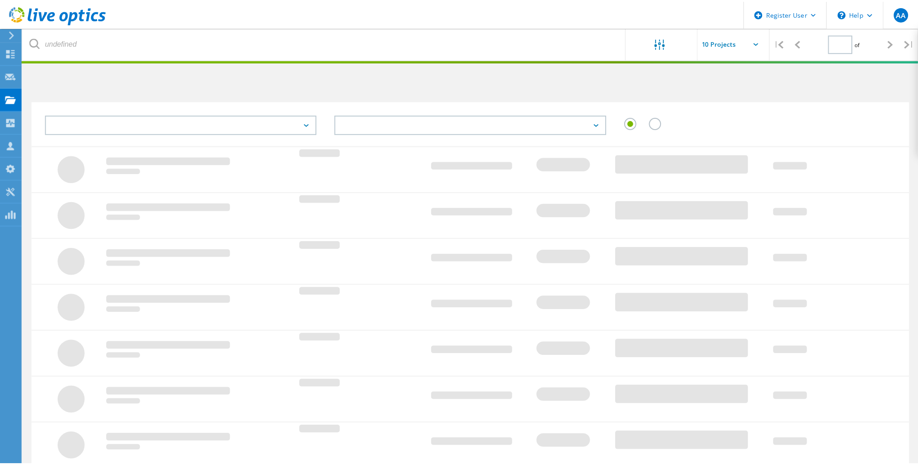
scroll to position [176, 0]
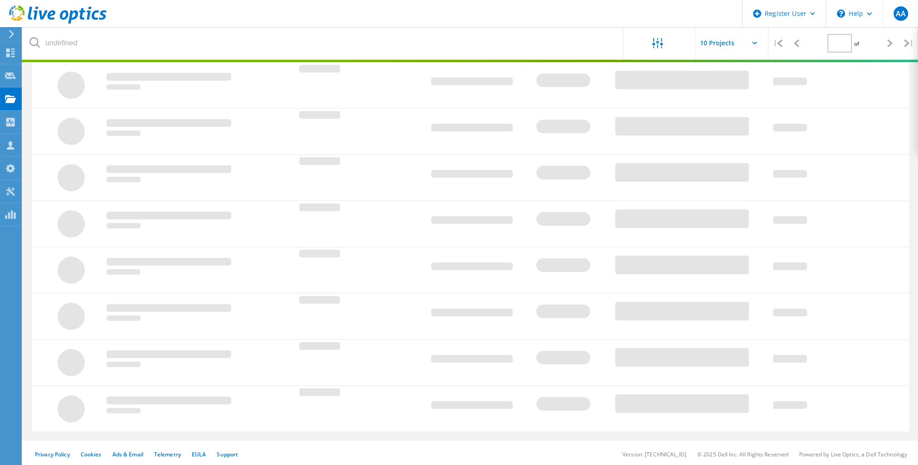
type input "1"
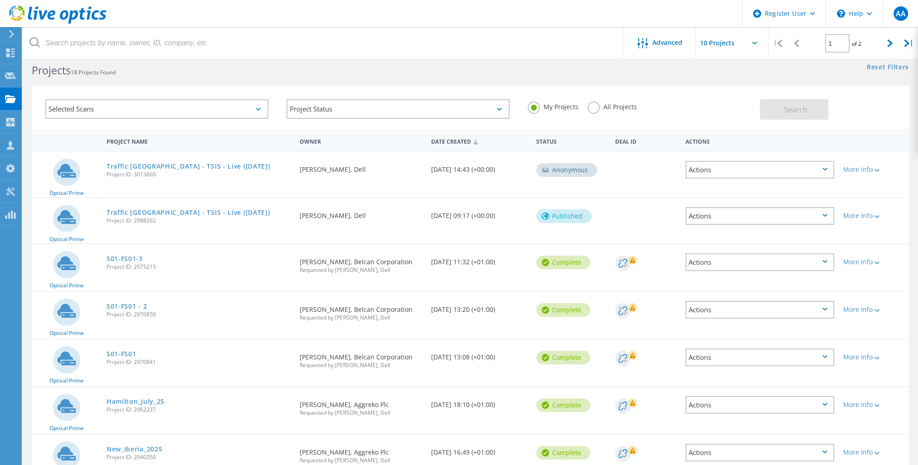
scroll to position [0, 0]
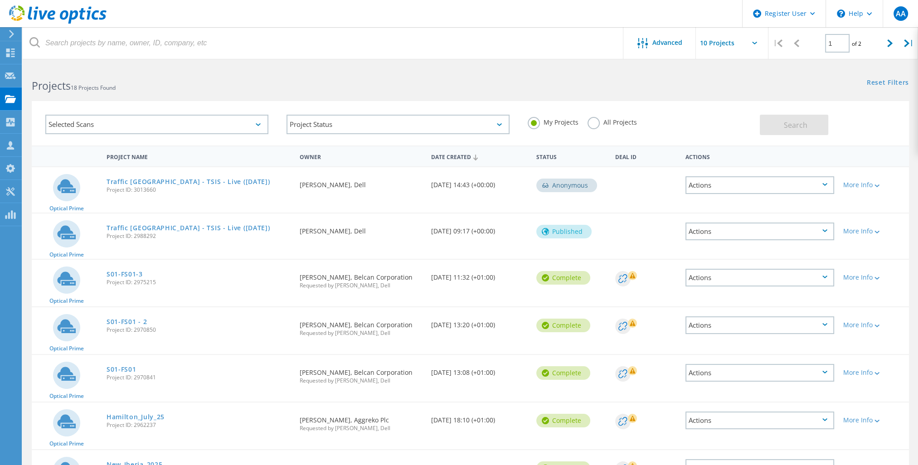
click at [122, 280] on span "Project ID: 2975215" at bounding box center [199, 282] width 184 height 5
click at [126, 280] on span "Project ID: 2975215" at bounding box center [199, 282] width 184 height 5
click at [132, 272] on link "S01-FS01-3" at bounding box center [125, 274] width 36 height 6
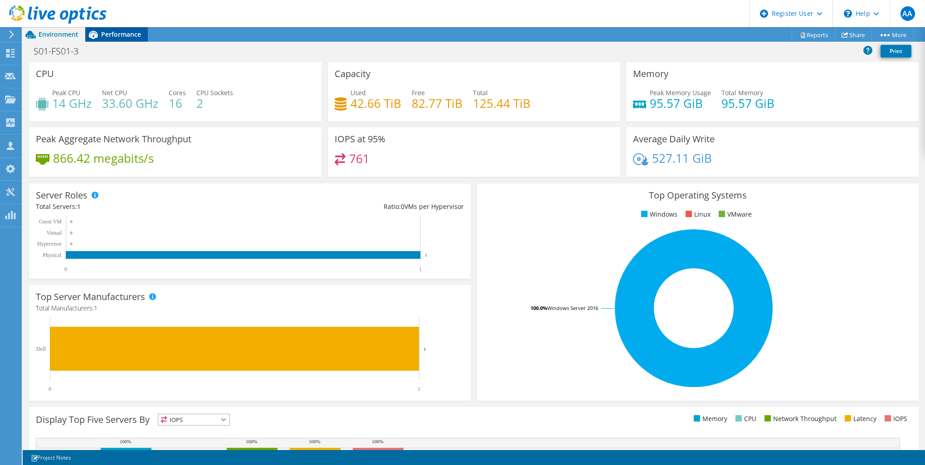
click at [119, 37] on span "Performance" at bounding box center [121, 34] width 40 height 9
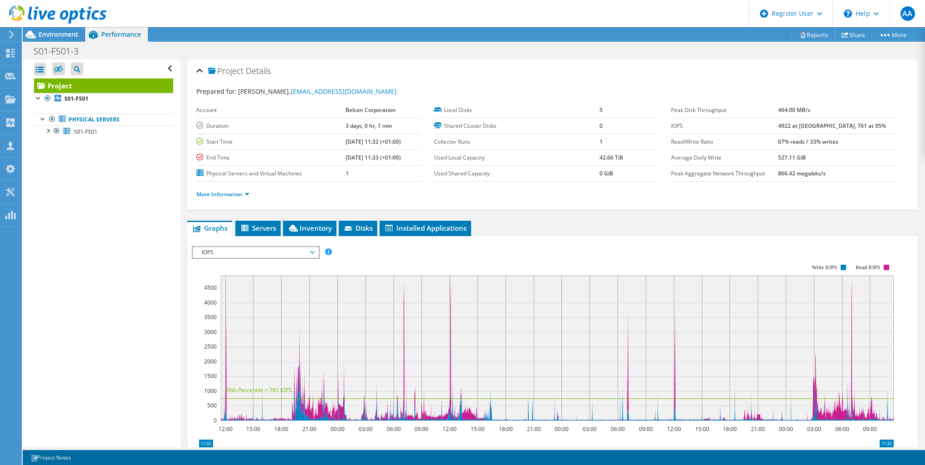
click at [173, 42] on div "S01-FS01-3 Print" at bounding box center [474, 51] width 902 height 18
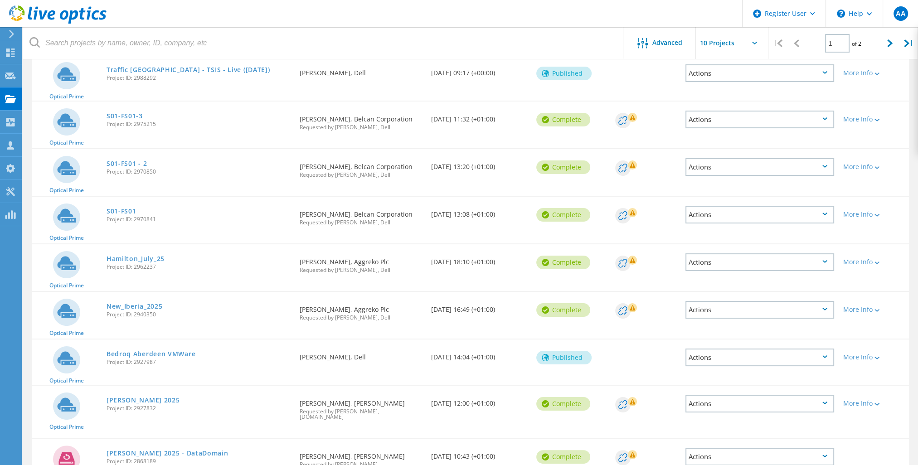
scroll to position [207, 0]
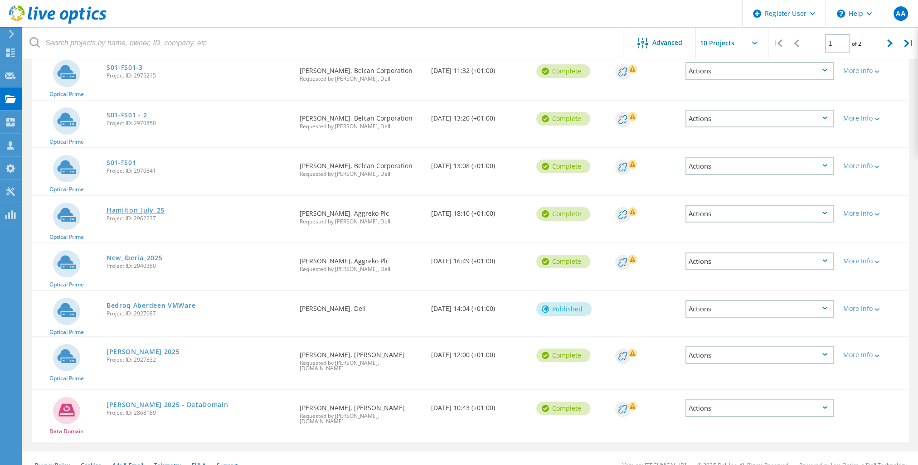
click at [149, 209] on link "Hamilton_July_25" at bounding box center [136, 210] width 58 height 6
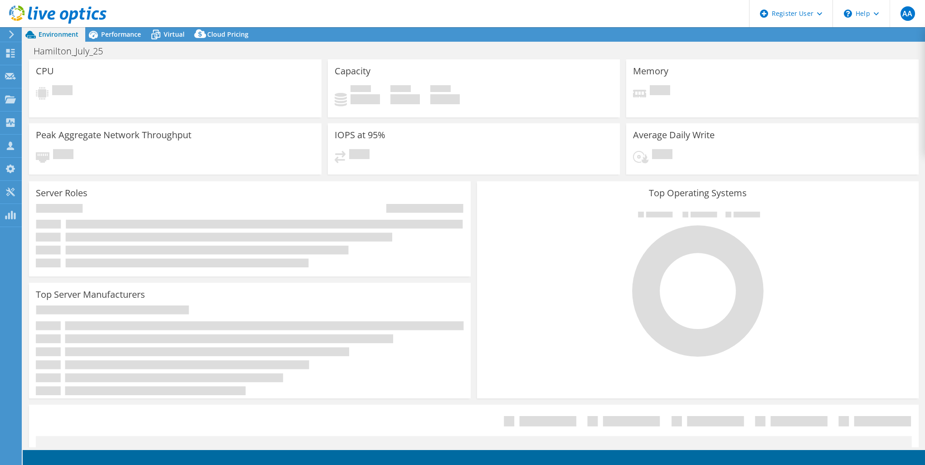
select select "USD"
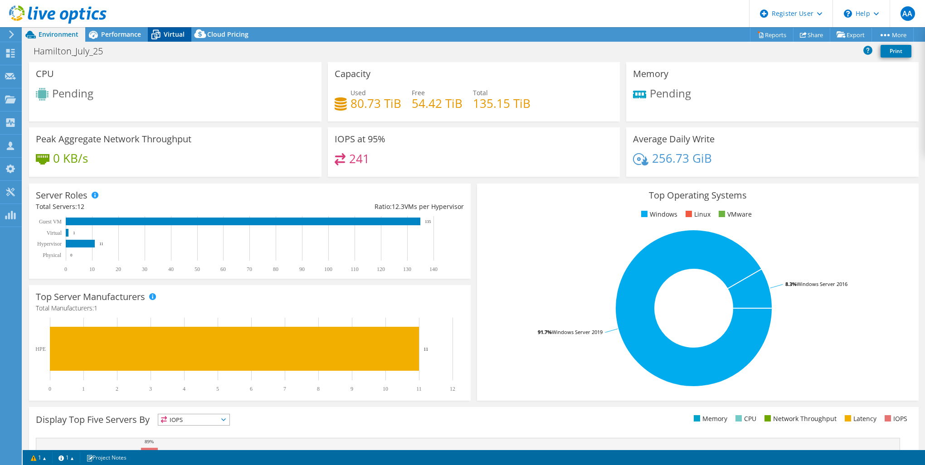
click at [165, 28] on div "Virtual" at bounding box center [170, 34] width 44 height 15
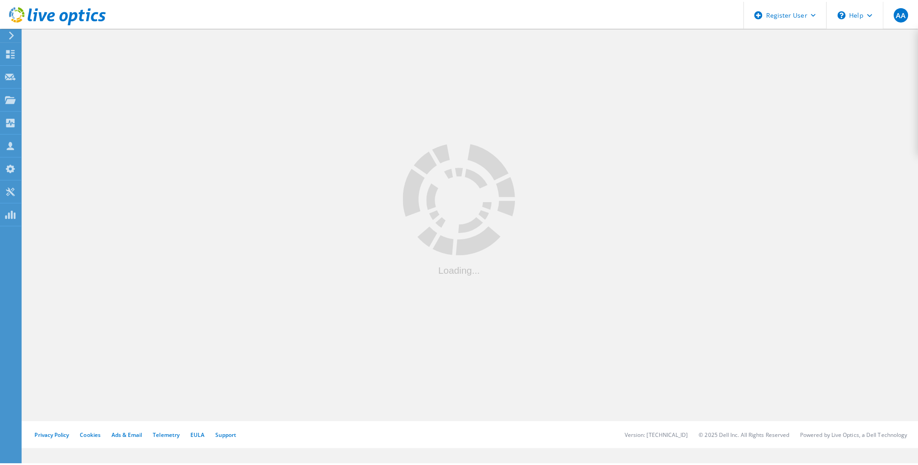
scroll to position [176, 0]
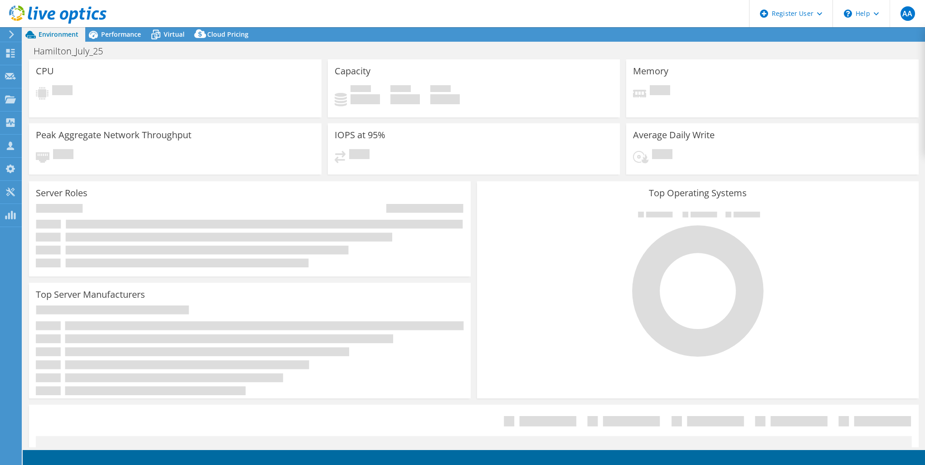
select select "USD"
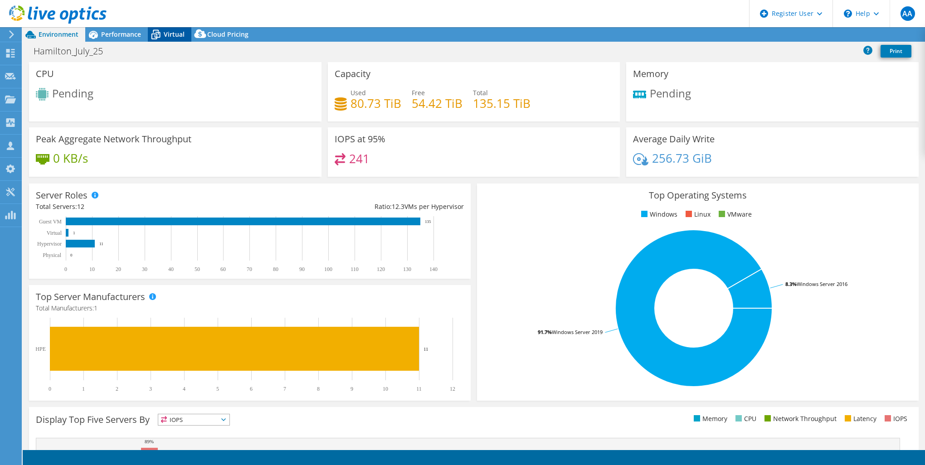
click at [180, 30] on span "Virtual" at bounding box center [174, 34] width 21 height 9
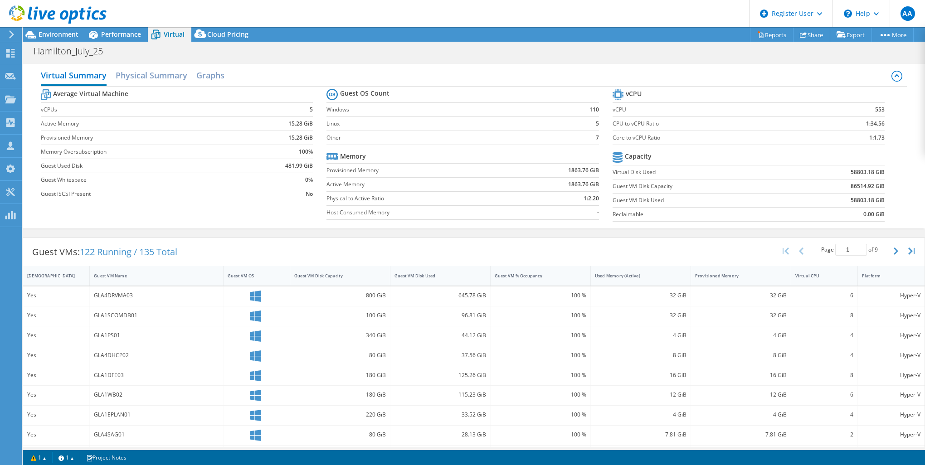
scroll to position [194, 0]
drag, startPoint x: 568, startPoint y: 324, endPoint x: 577, endPoint y: 484, distance: 160.4
drag, startPoint x: 565, startPoint y: 204, endPoint x: 570, endPoint y: 372, distance: 168.3
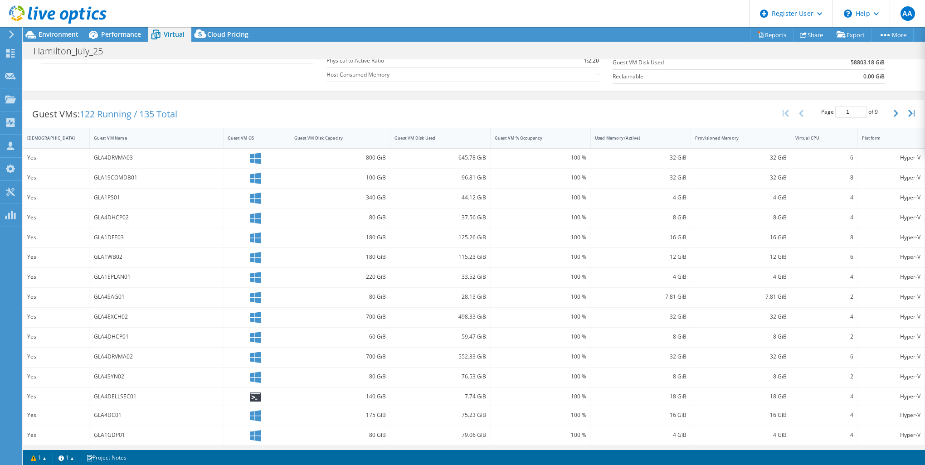
scroll to position [0, 0]
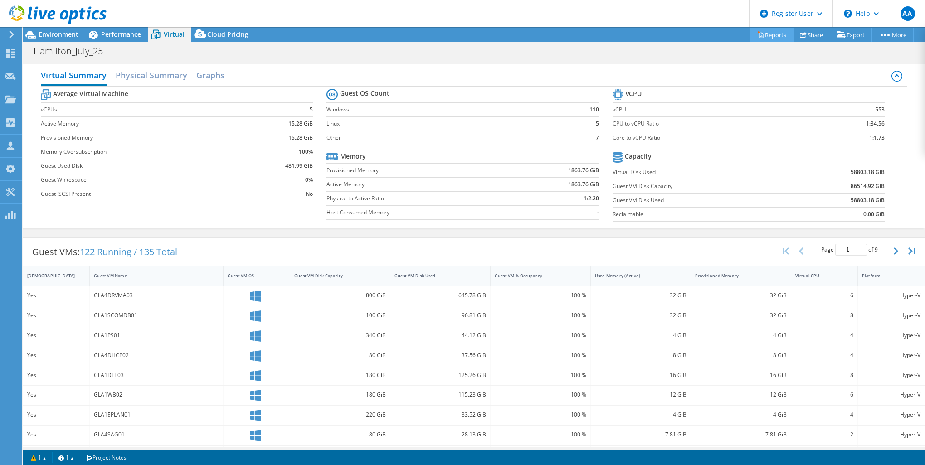
click at [765, 35] on link "Reports" at bounding box center [772, 35] width 44 height 14
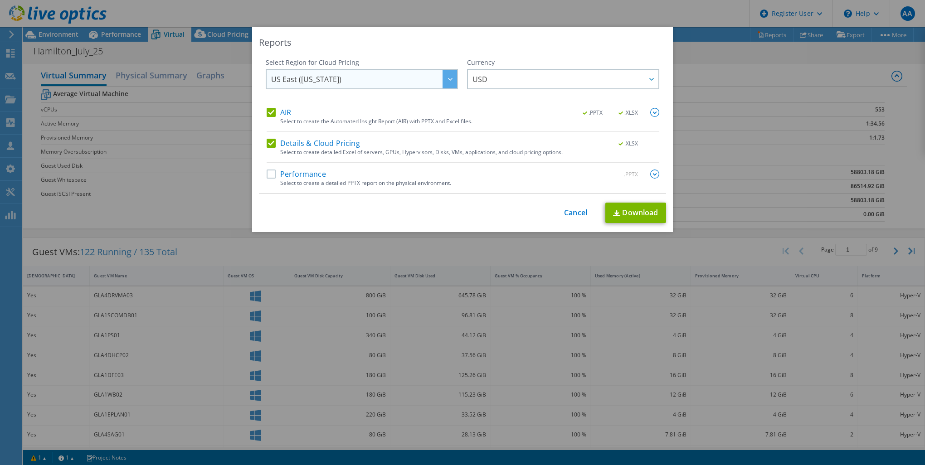
click at [406, 83] on span "US East (Virginia)" at bounding box center [364, 79] width 186 height 19
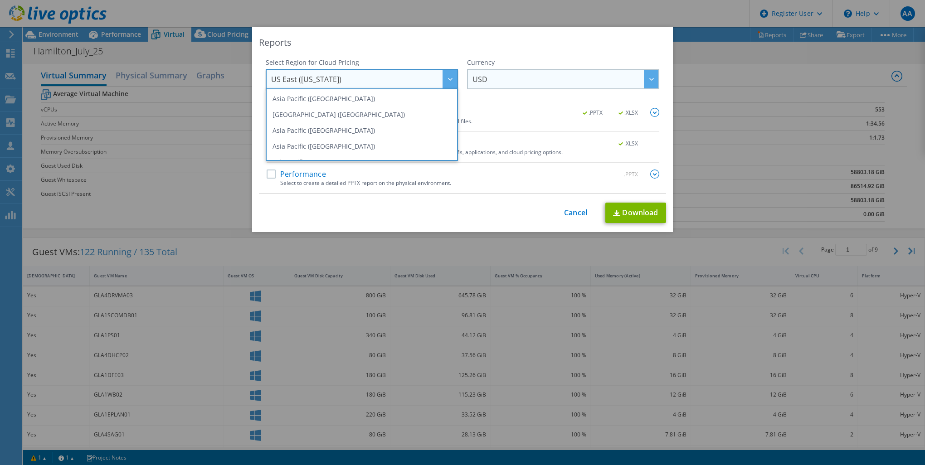
click at [560, 72] on span "USD" at bounding box center [565, 79] width 186 height 19
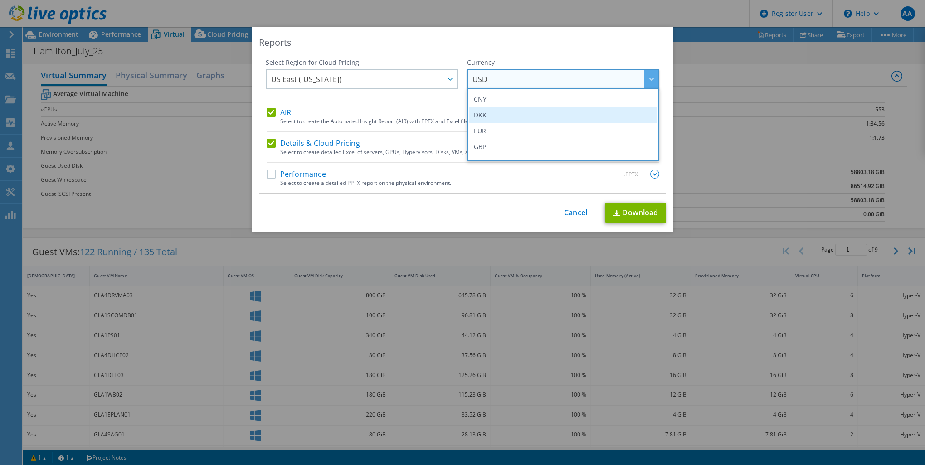
scroll to position [91, 0]
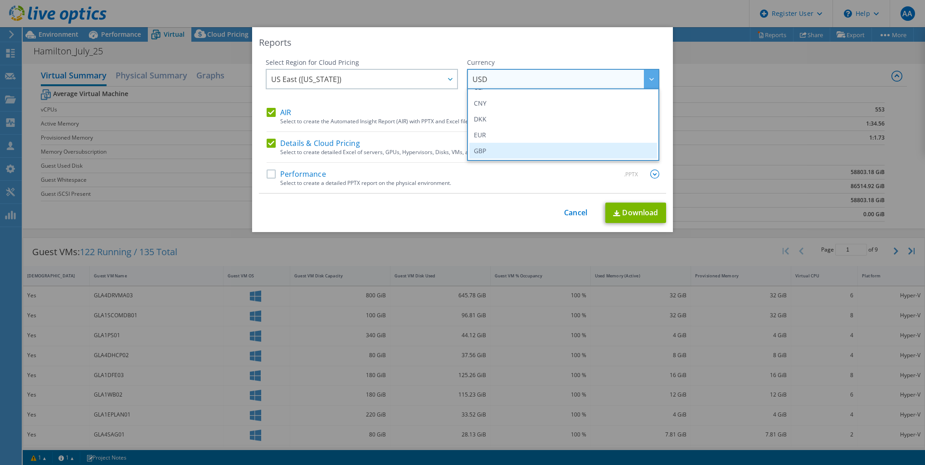
click at [495, 155] on li "GBP" at bounding box center [563, 151] width 188 height 16
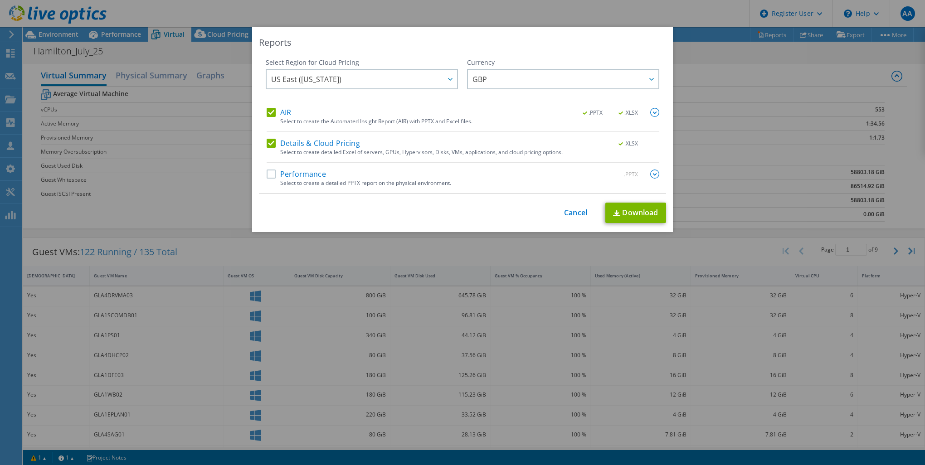
drag, startPoint x: 657, startPoint y: 115, endPoint x: 652, endPoint y: 110, distance: 7.4
click at [657, 115] on div "Select Region for Cloud Pricing Asia Pacific (Hong Kong) Asia Pacific (Mumbai) …" at bounding box center [462, 126] width 407 height 136
click at [652, 110] on img at bounding box center [654, 112] width 9 height 9
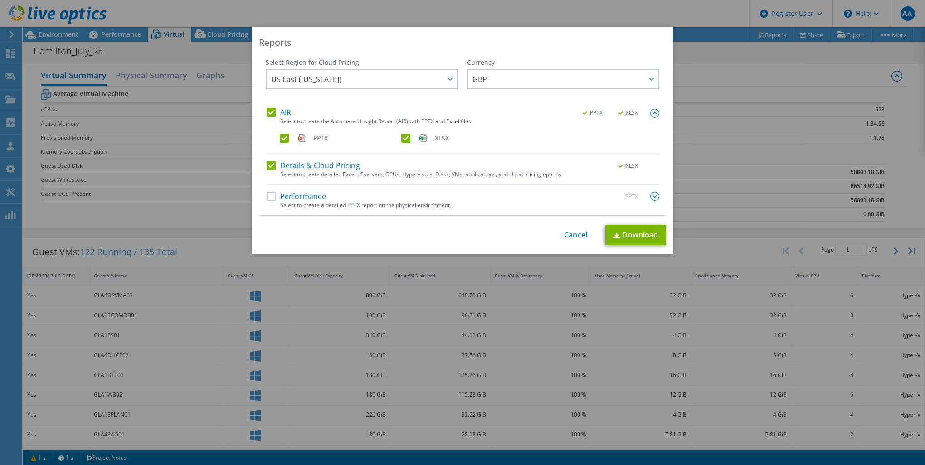
click at [650, 194] on img at bounding box center [654, 196] width 9 height 9
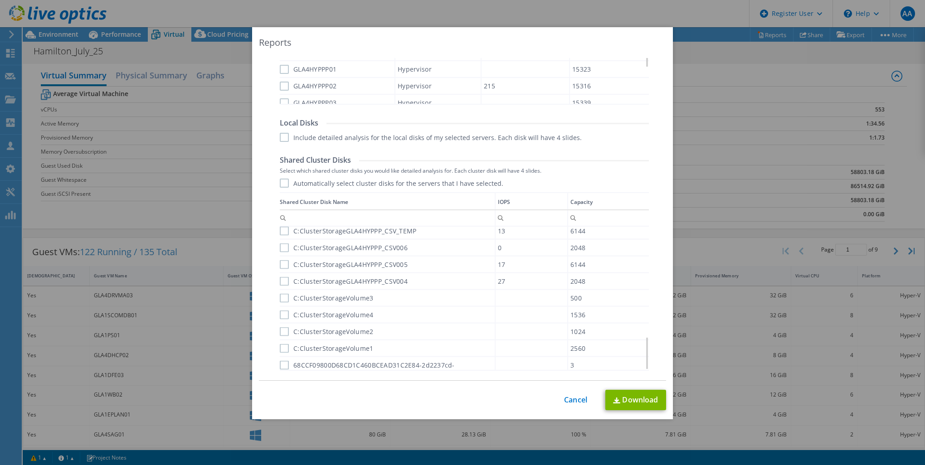
scroll to position [0, 0]
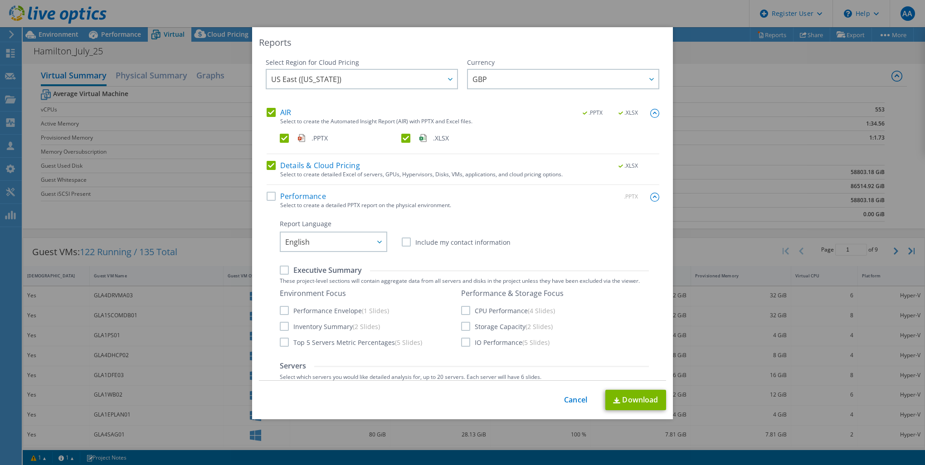
drag, startPoint x: 497, startPoint y: 345, endPoint x: 486, endPoint y: 141, distance: 203.5
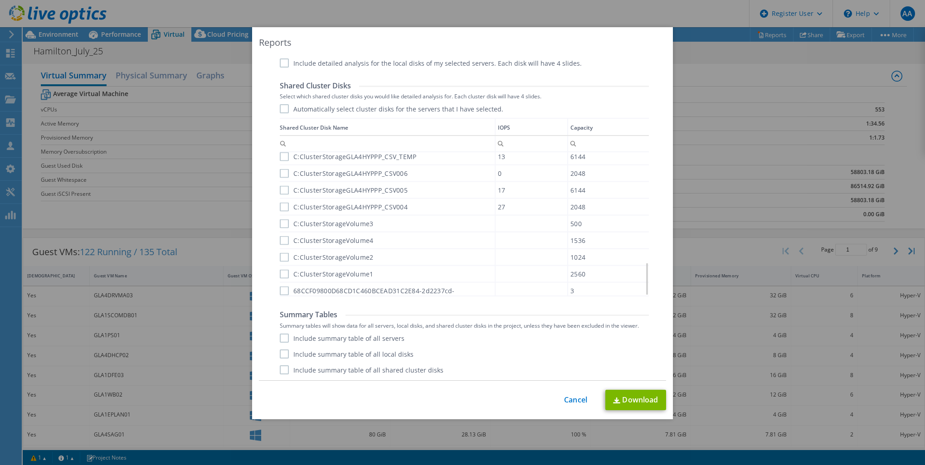
drag, startPoint x: 552, startPoint y: 328, endPoint x: 566, endPoint y: 421, distance: 94.4
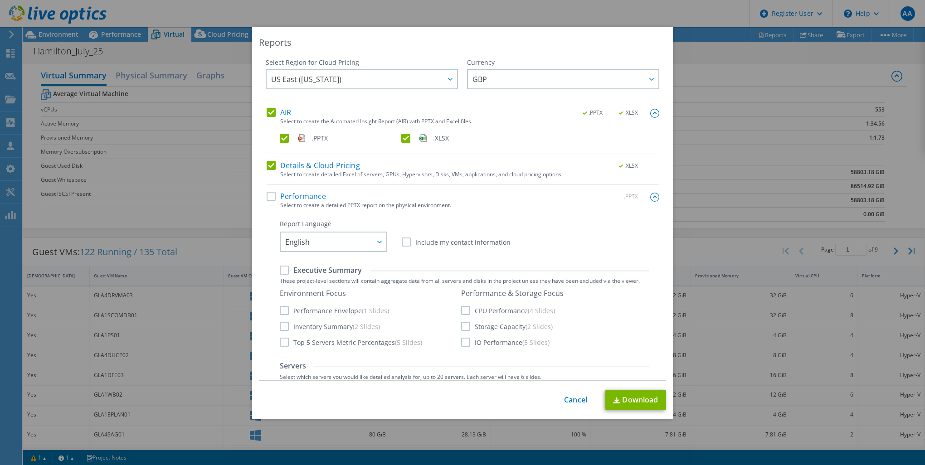
drag, startPoint x: 386, startPoint y: 52, endPoint x: 377, endPoint y: 31, distance: 22.6
click at [276, 141] on div "AIR .PPTX .XLSX Select to create the Automated Insight Report (AIR) with PPTX a…" at bounding box center [463, 131] width 393 height 46
click at [280, 140] on label ".PPTX" at bounding box center [340, 138] width 120 height 9
click at [0, 0] on input ".PPTX" at bounding box center [0, 0] width 0 height 0
click at [628, 398] on link "Download" at bounding box center [635, 400] width 61 height 20
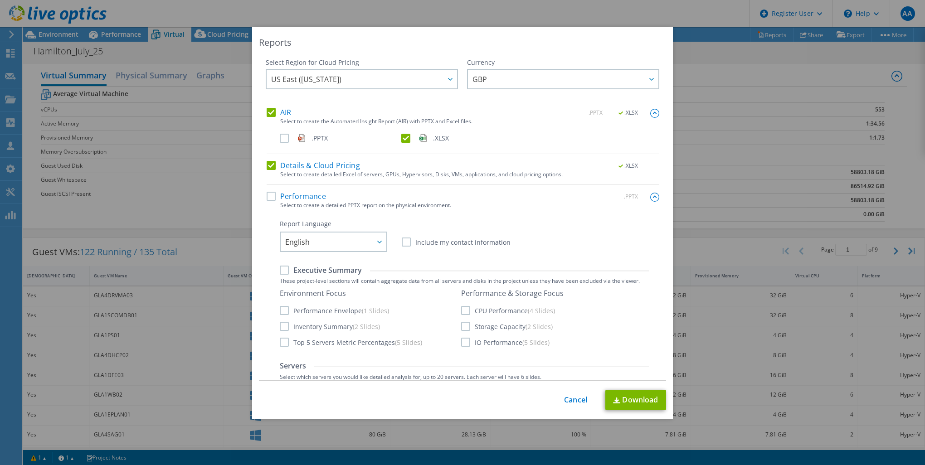
click at [275, 108] on label "AIR" at bounding box center [279, 112] width 24 height 9
click at [0, 0] on input "AIR" at bounding box center [0, 0] width 0 height 0
click at [509, 71] on span "GBP" at bounding box center [565, 79] width 186 height 19
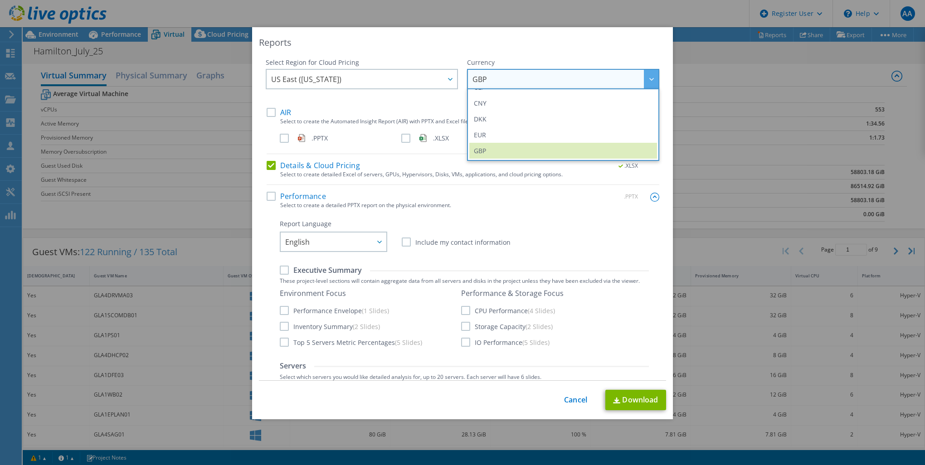
click at [470, 40] on div "Reports" at bounding box center [462, 42] width 407 height 13
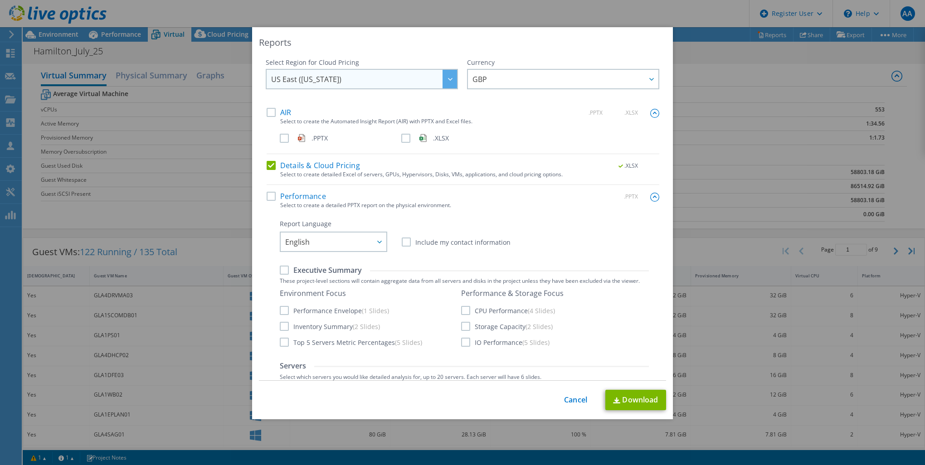
click at [381, 79] on span "US East (Virginia)" at bounding box center [364, 79] width 186 height 19
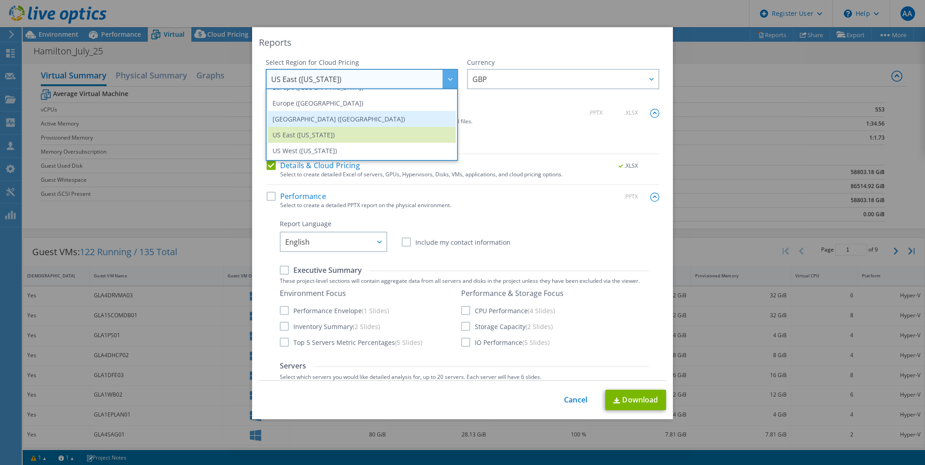
scroll to position [32, 0]
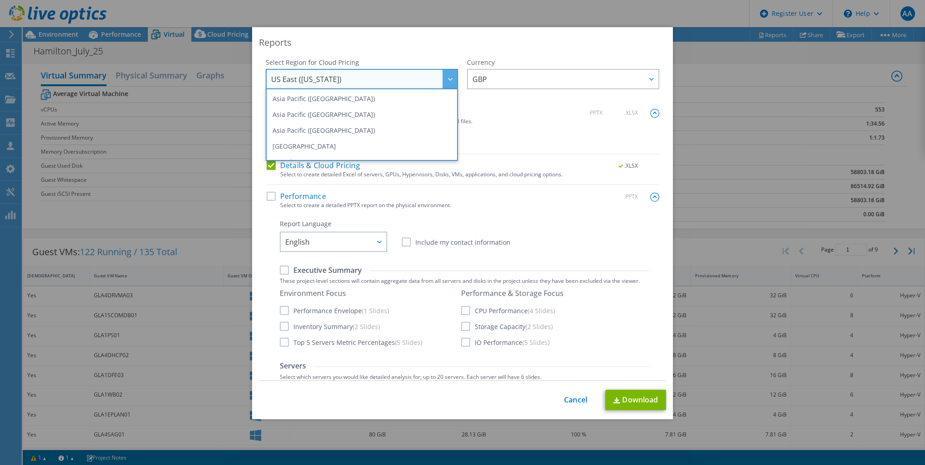
click at [385, 50] on div "Reports Select Region for Cloud Pricing Asia Pacific (Hong Kong) Asia Pacific (…" at bounding box center [462, 223] width 421 height 392
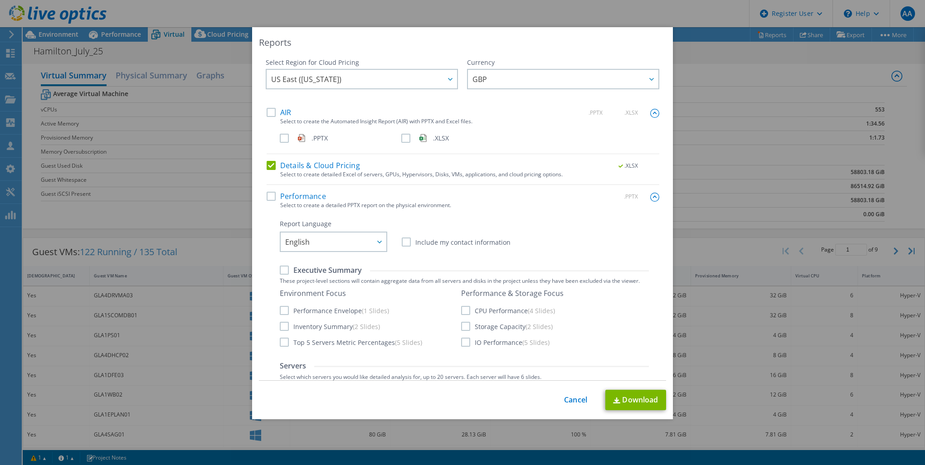
click at [715, 217] on div "Reports Select Region for Cloud Pricing Asia Pacific (Hong Kong) Asia Pacific (…" at bounding box center [462, 232] width 925 height 411
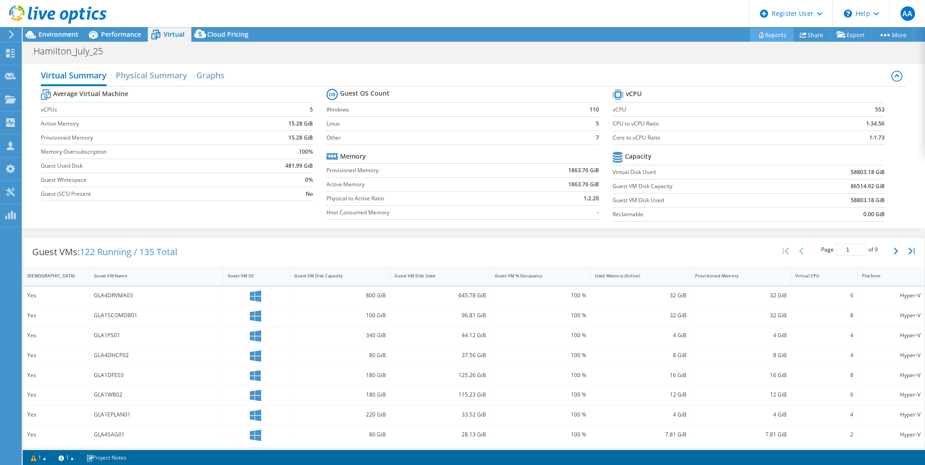
click at [773, 30] on link "Reports" at bounding box center [772, 35] width 44 height 14
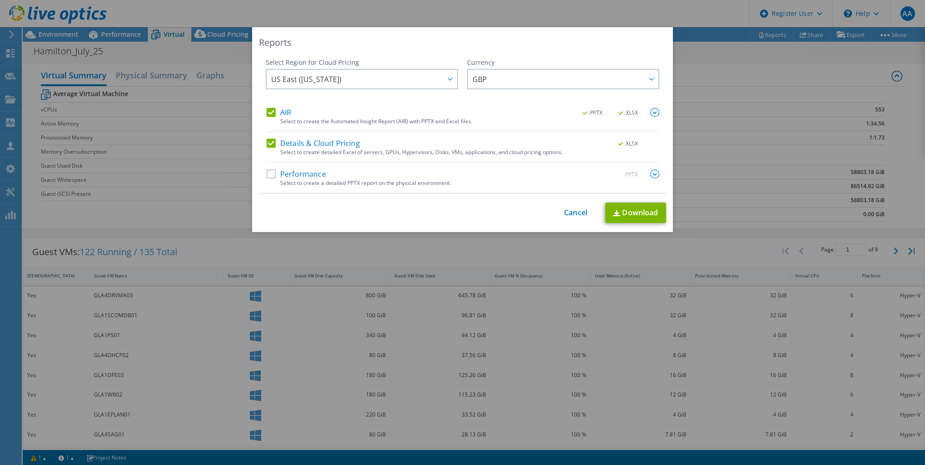
click at [787, 156] on div "Reports Select Region for Cloud Pricing Asia Pacific (Hong Kong) Asia Pacific (…" at bounding box center [462, 232] width 925 height 411
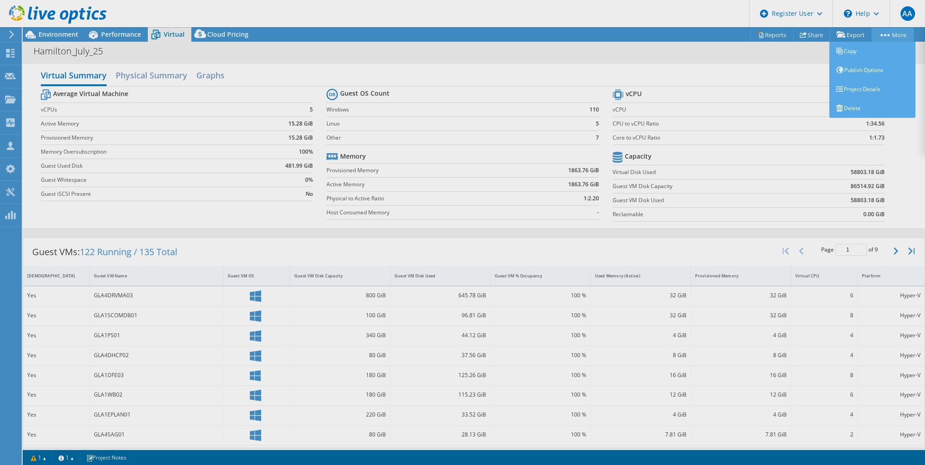
click at [888, 36] on link "More" at bounding box center [893, 35] width 42 height 14
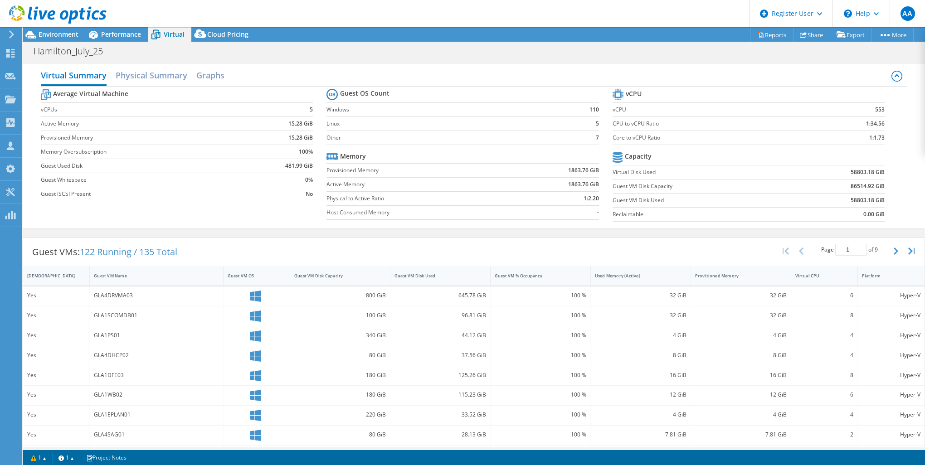
click at [487, 47] on div "Hamilton_July_25 Print" at bounding box center [474, 51] width 902 height 17
click at [72, 37] on span "Environment" at bounding box center [59, 34] width 40 height 9
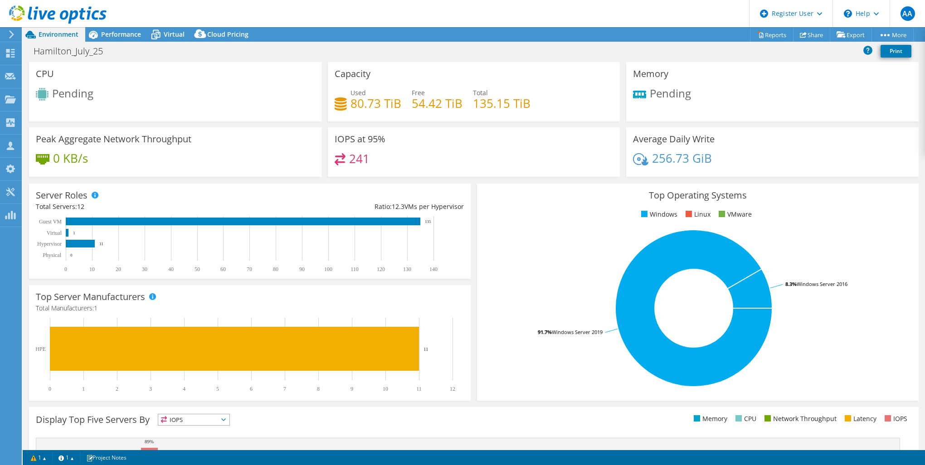
drag, startPoint x: 175, startPoint y: 41, endPoint x: 151, endPoint y: 0, distance: 46.9
click at [52, 15] on use at bounding box center [57, 14] width 97 height 18
